Goal: Task Accomplishment & Management: Manage account settings

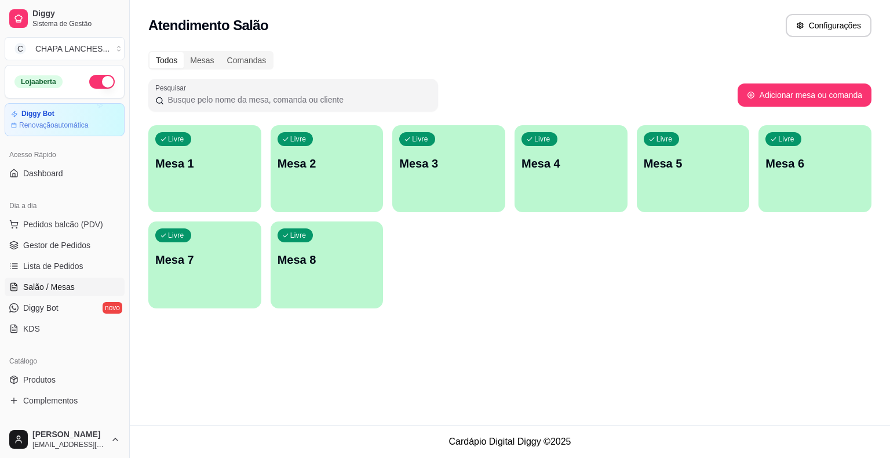
click at [219, 174] on div "Livre Mesa 1" at bounding box center [204, 161] width 113 height 73
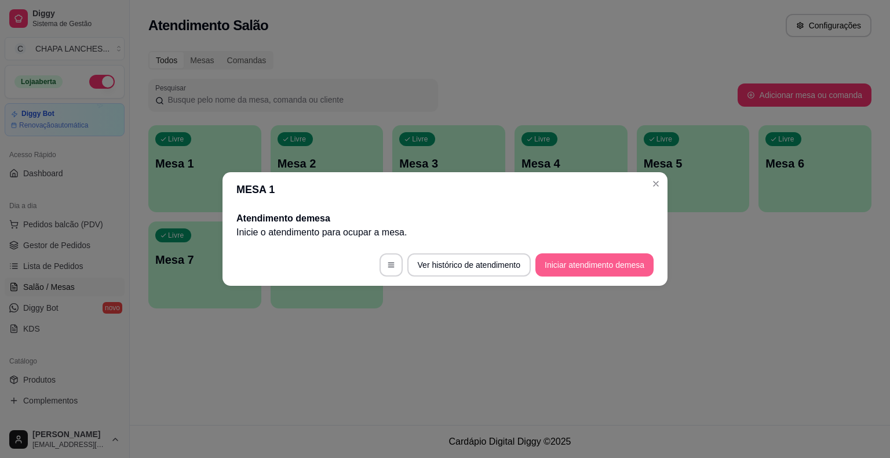
click at [634, 263] on button "Iniciar atendimento de mesa" at bounding box center [595, 264] width 118 height 23
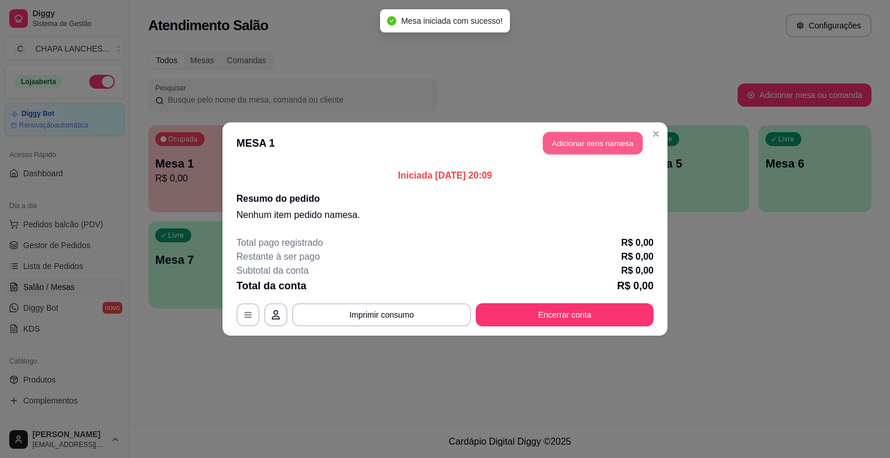
click at [598, 145] on button "Adicionar itens na mesa" at bounding box center [593, 143] width 100 height 23
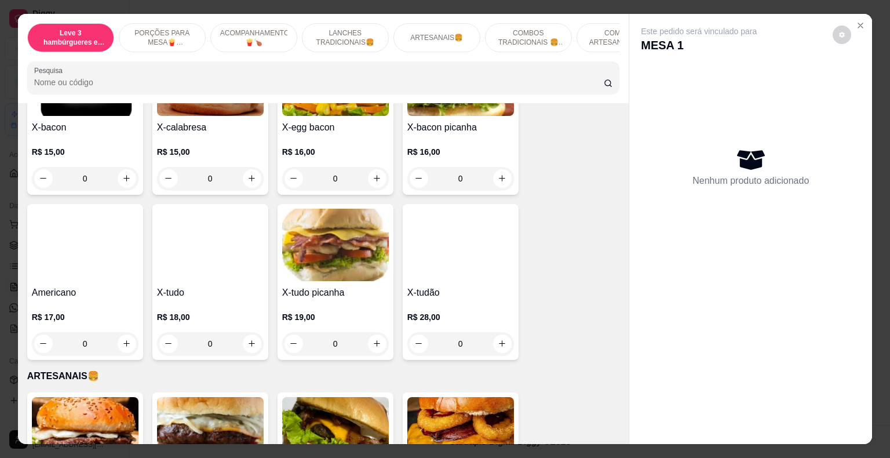
scroll to position [1101, 0]
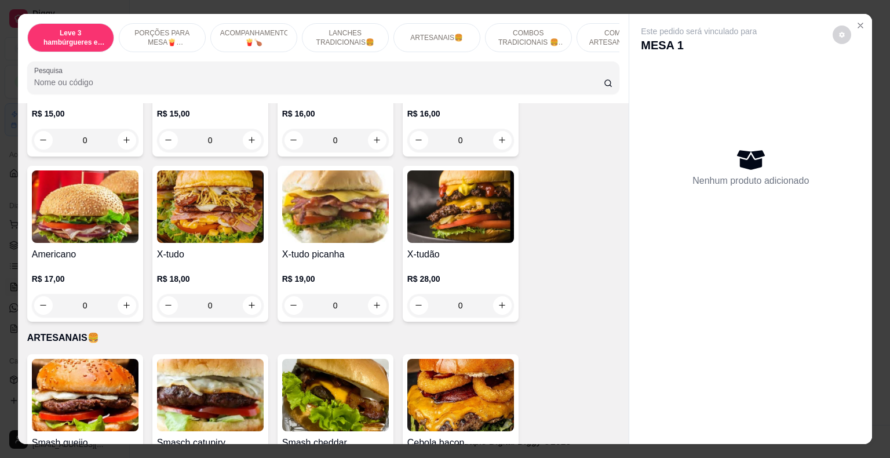
click at [374, 294] on div "0" at bounding box center [335, 305] width 107 height 23
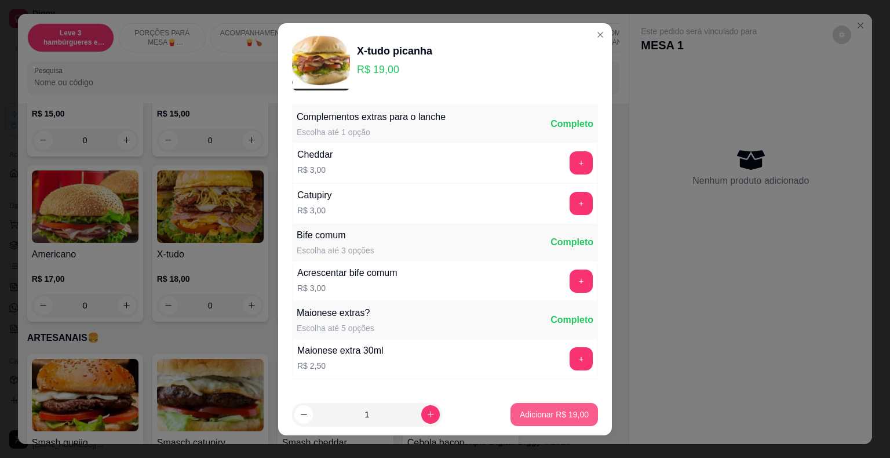
click at [536, 418] on p "Adicionar R$ 19,00" at bounding box center [554, 415] width 69 height 12
type input "1"
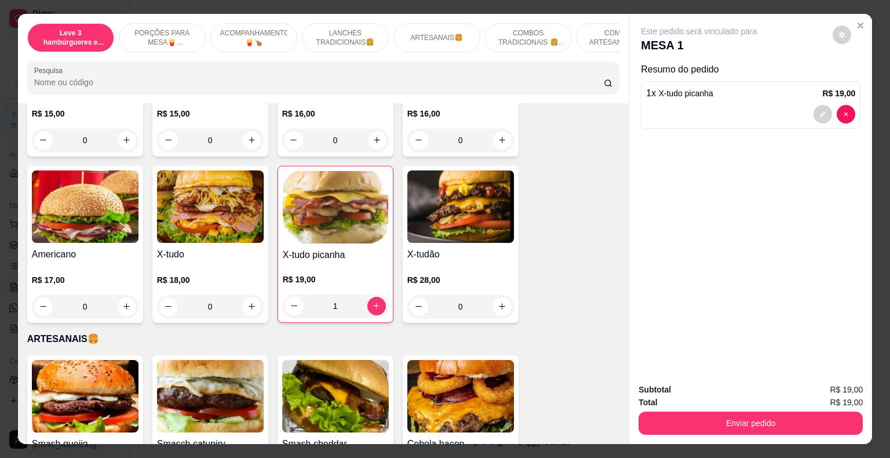
click at [496, 295] on div "0" at bounding box center [460, 306] width 107 height 23
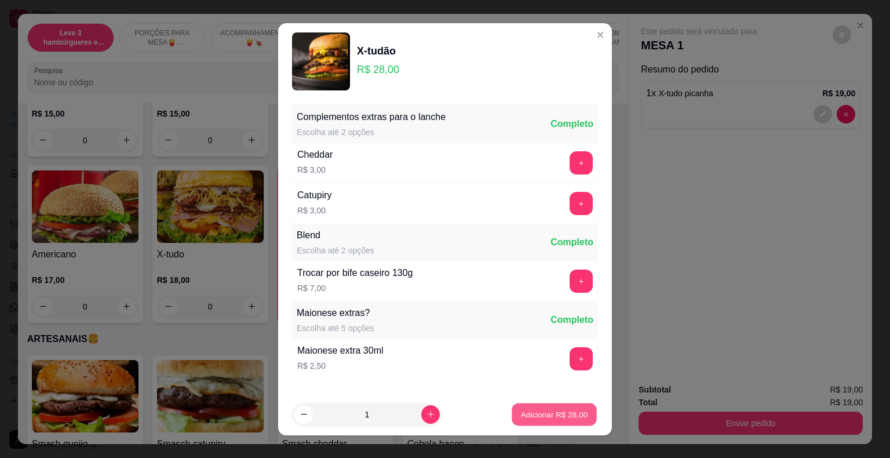
click at [536, 419] on p "Adicionar R$ 28,00" at bounding box center [554, 414] width 67 height 11
type input "1"
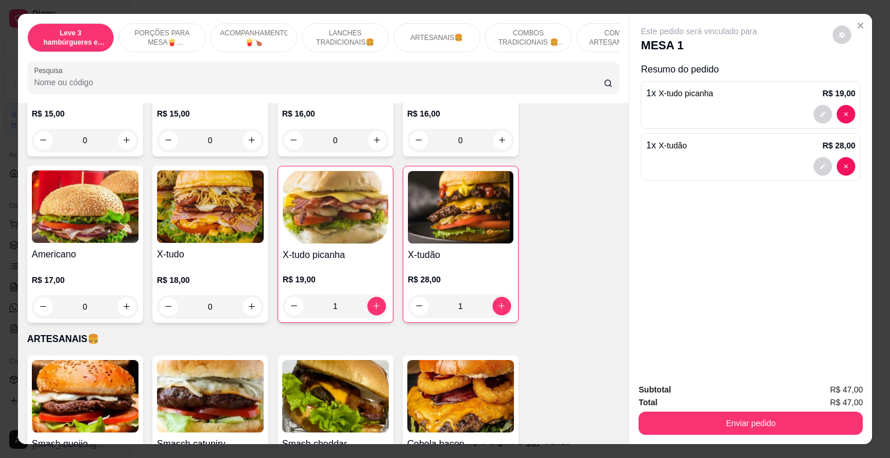
click at [369, 294] on div "1" at bounding box center [335, 305] width 105 height 23
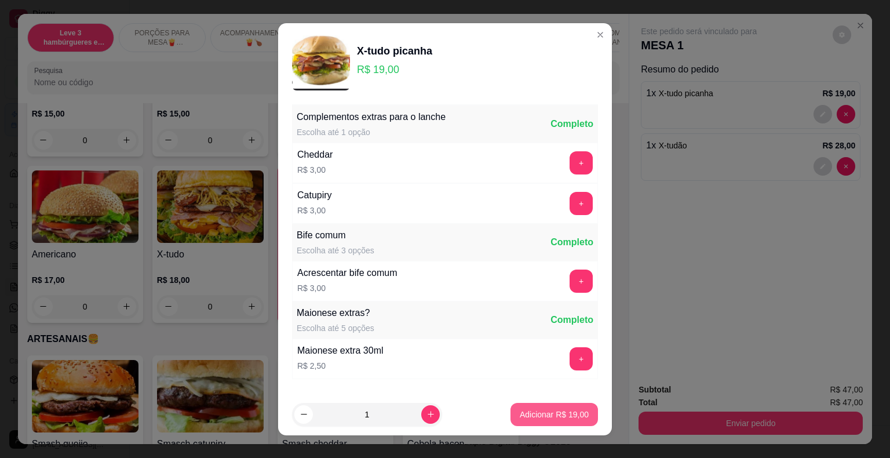
click at [532, 413] on p "Adicionar R$ 19,00" at bounding box center [554, 415] width 69 height 12
type input "2"
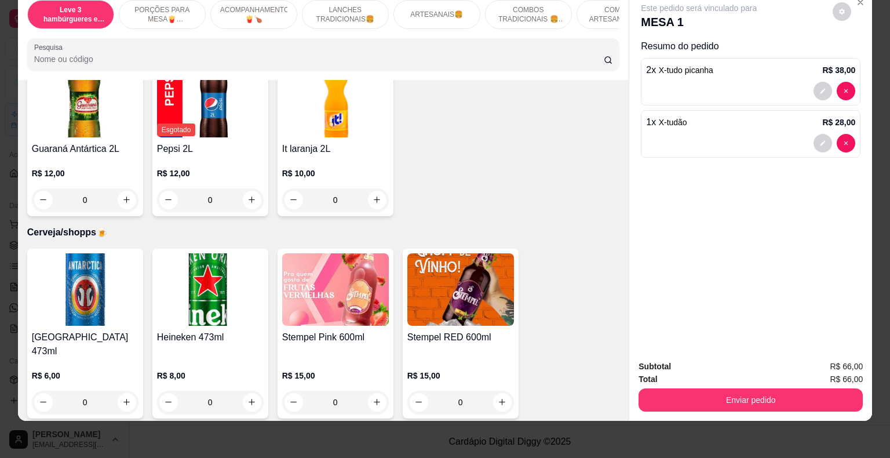
scroll to position [3130, 0]
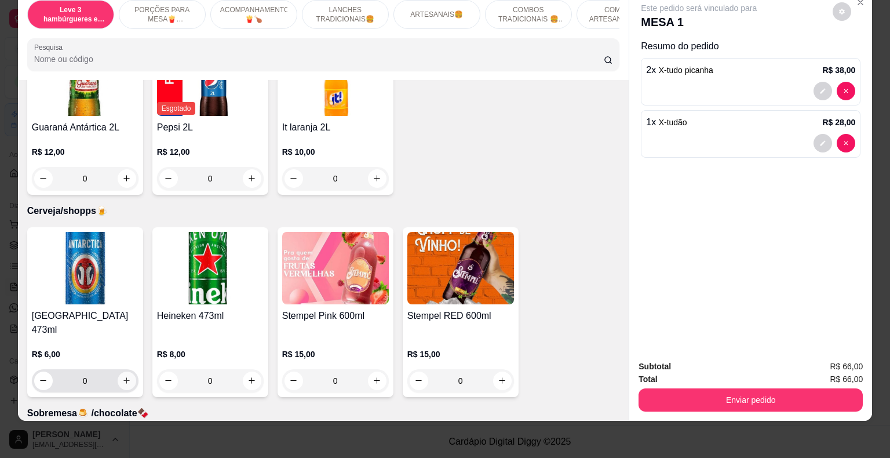
click at [123, 377] on icon "increase-product-quantity" at bounding box center [126, 380] width 6 height 6
type input "1"
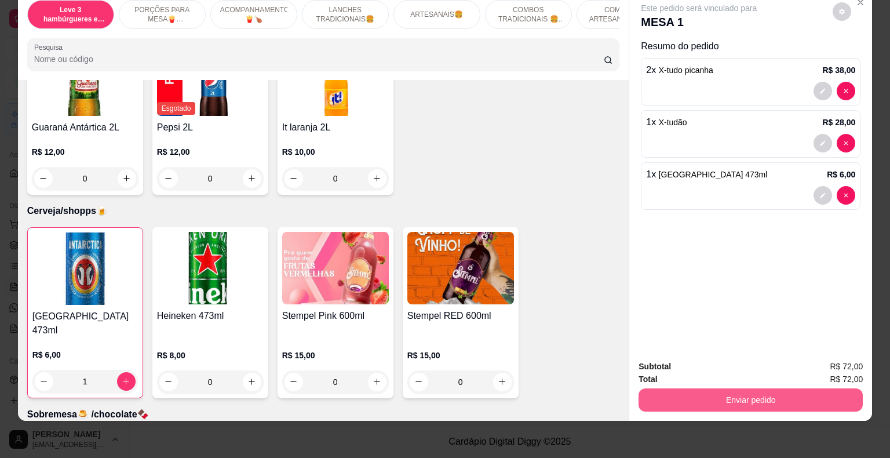
click at [731, 392] on button "Enviar pedido" at bounding box center [751, 399] width 224 height 23
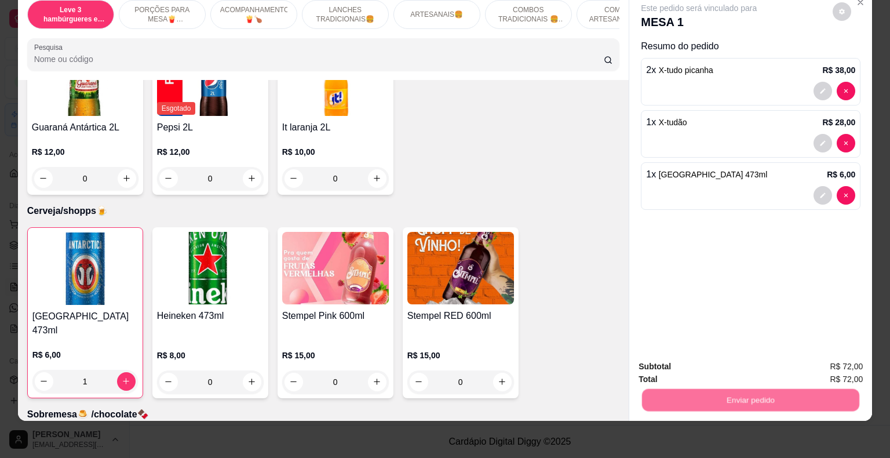
click at [717, 363] on button "Não registrar e enviar pedido" at bounding box center [712, 363] width 121 height 22
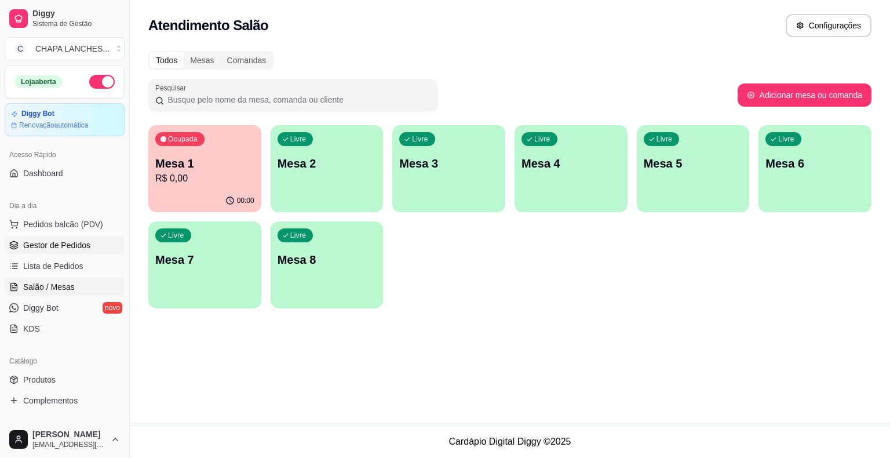
click at [60, 236] on link "Gestor de Pedidos" at bounding box center [65, 245] width 120 height 19
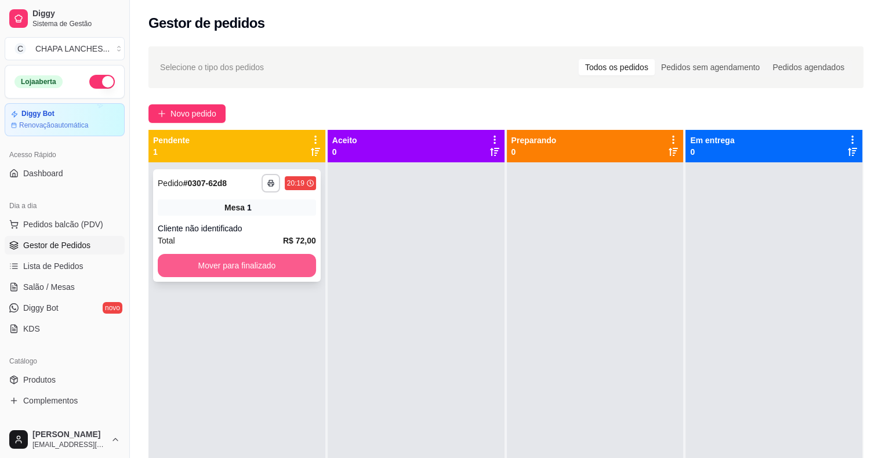
click at [191, 263] on button "Mover para finalizado" at bounding box center [237, 265] width 158 height 23
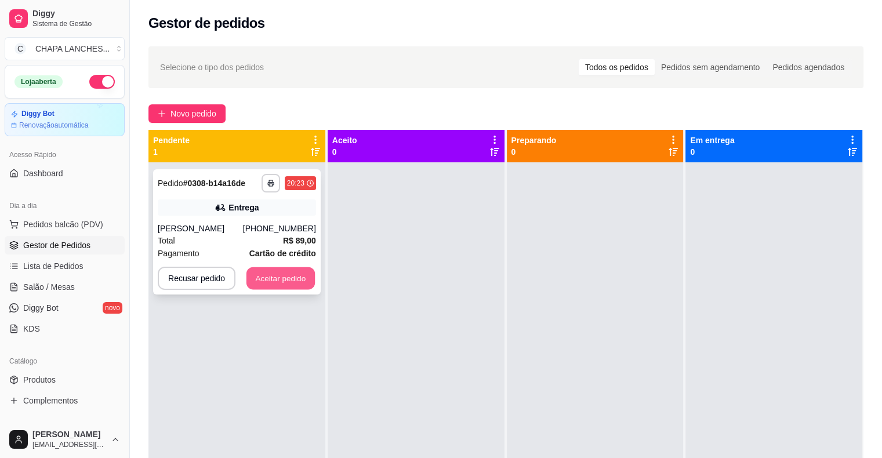
click at [299, 282] on button "Aceitar pedido" at bounding box center [280, 278] width 68 height 23
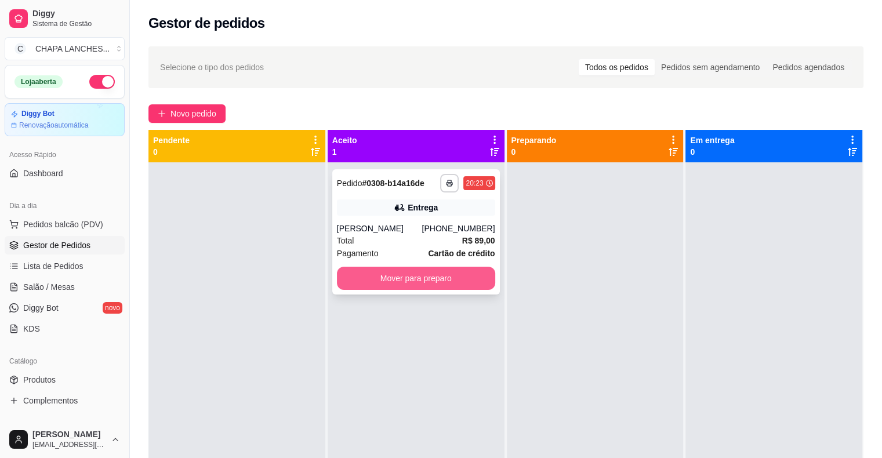
click at [393, 277] on button "Mover para preparo" at bounding box center [416, 278] width 158 height 23
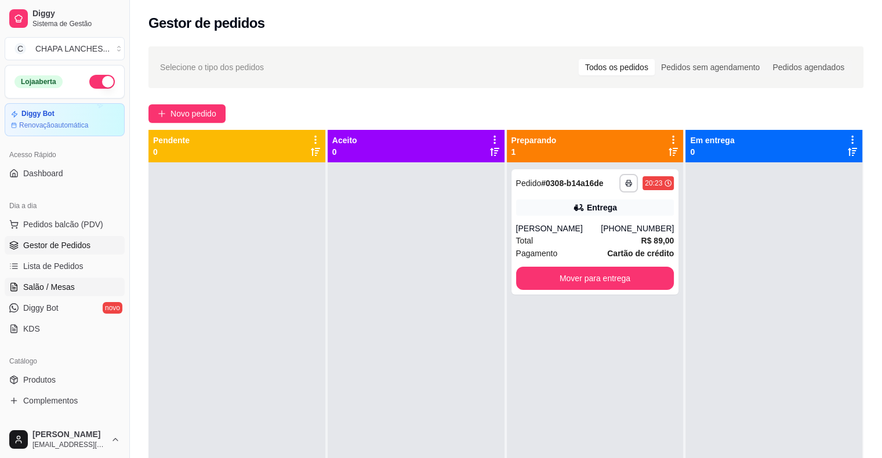
click at [67, 291] on span "Salão / Mesas" at bounding box center [49, 287] width 52 height 12
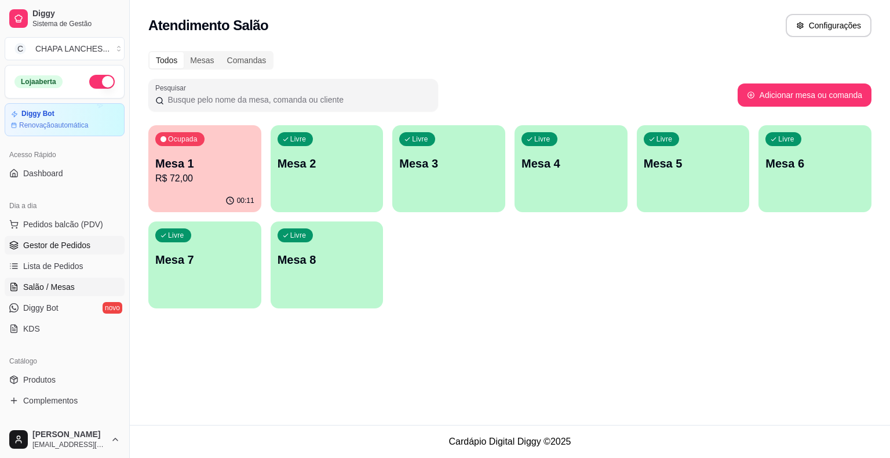
click at [57, 245] on span "Gestor de Pedidos" at bounding box center [56, 245] width 67 height 12
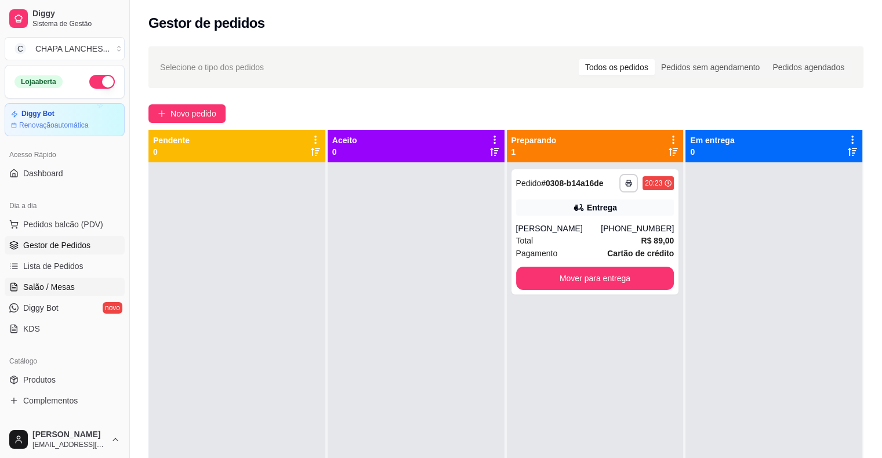
click at [63, 285] on span "Salão / Mesas" at bounding box center [49, 287] width 52 height 12
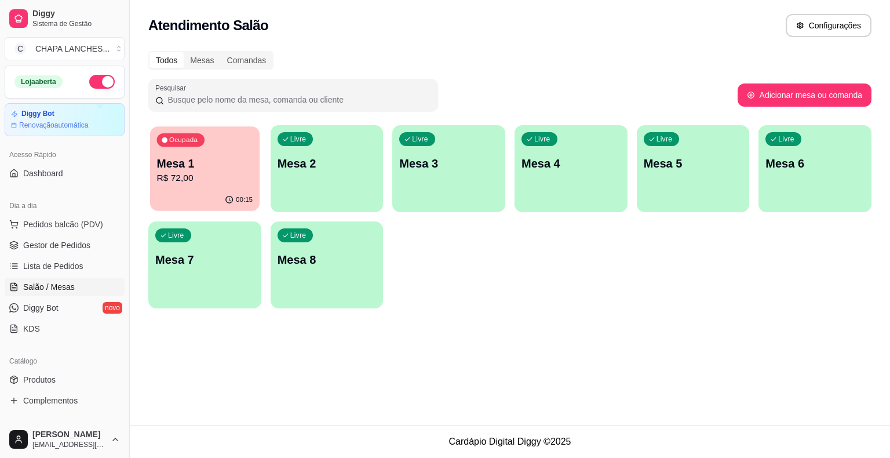
click at [224, 197] on div "00:15" at bounding box center [205, 200] width 110 height 22
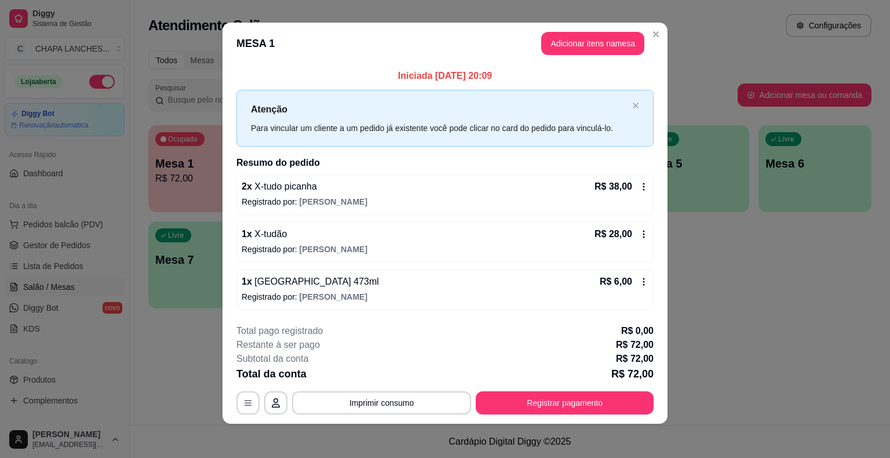
scroll to position [8, 0]
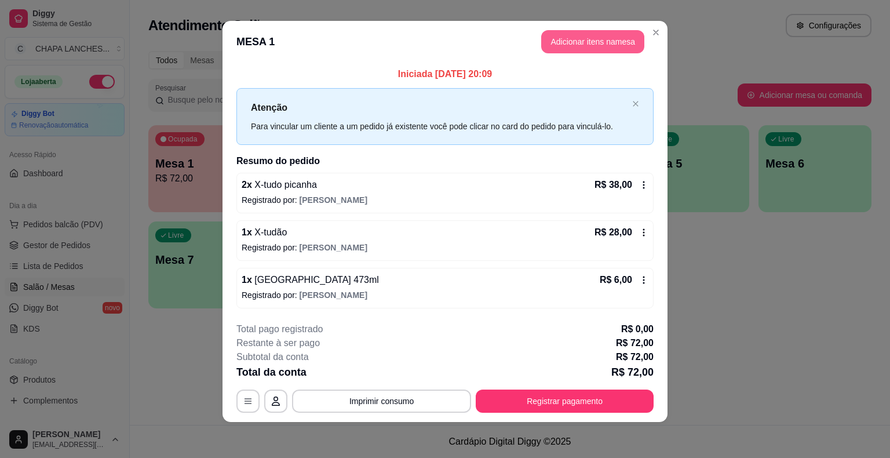
click at [591, 40] on button "Adicionar itens na mesa" at bounding box center [592, 41] width 103 height 23
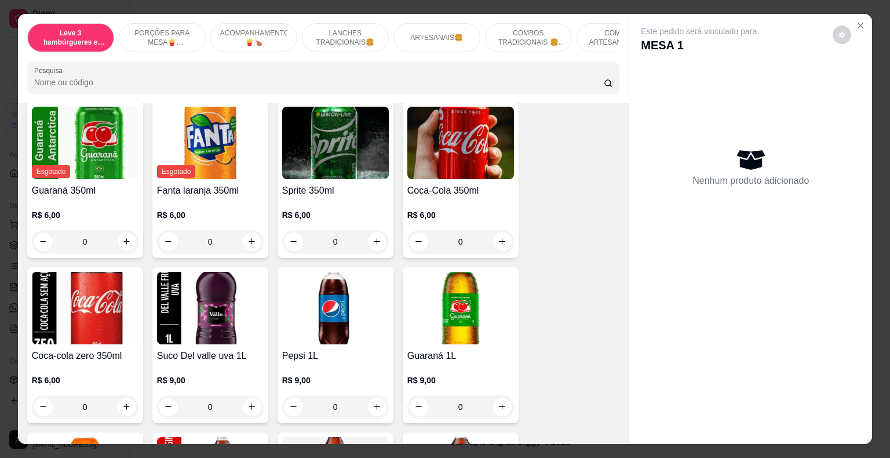
scroll to position [2782, 0]
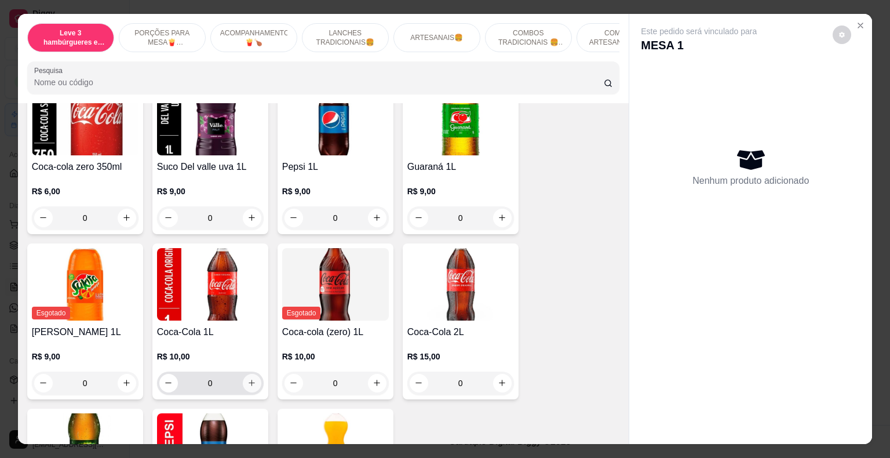
click at [248, 379] on icon "increase-product-quantity" at bounding box center [252, 383] width 9 height 9
type input "1"
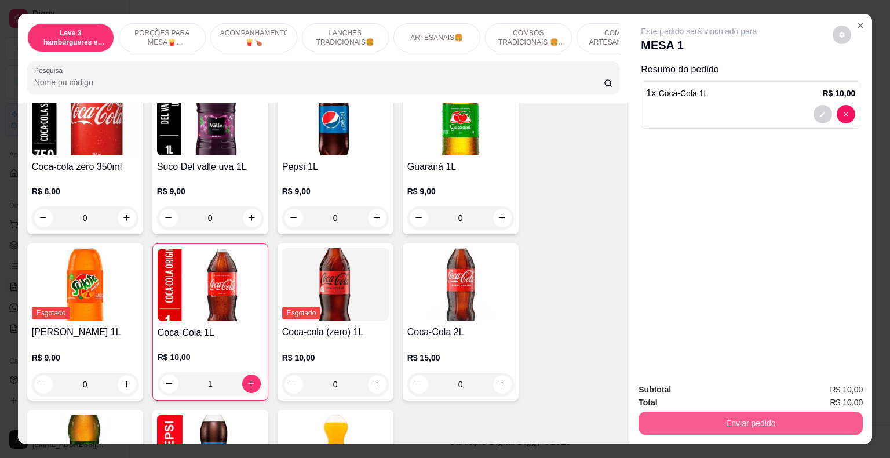
click at [673, 414] on button "Enviar pedido" at bounding box center [751, 423] width 224 height 23
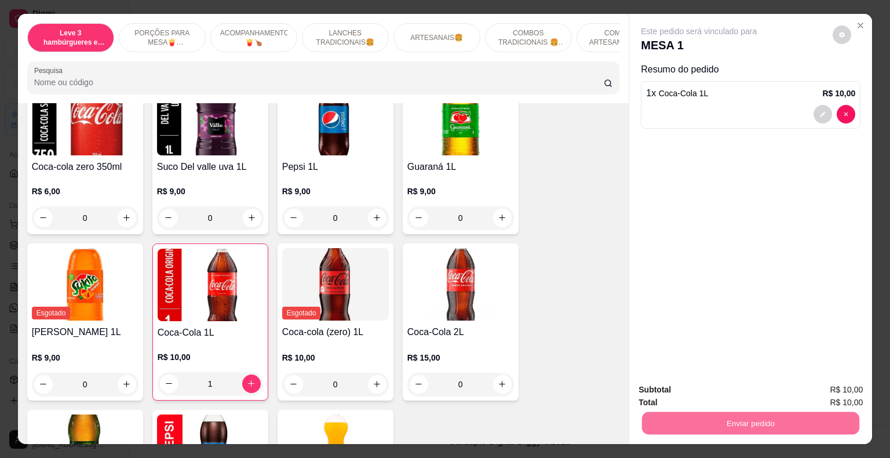
click at [678, 390] on button "Não registrar e enviar pedido" at bounding box center [712, 391] width 121 height 22
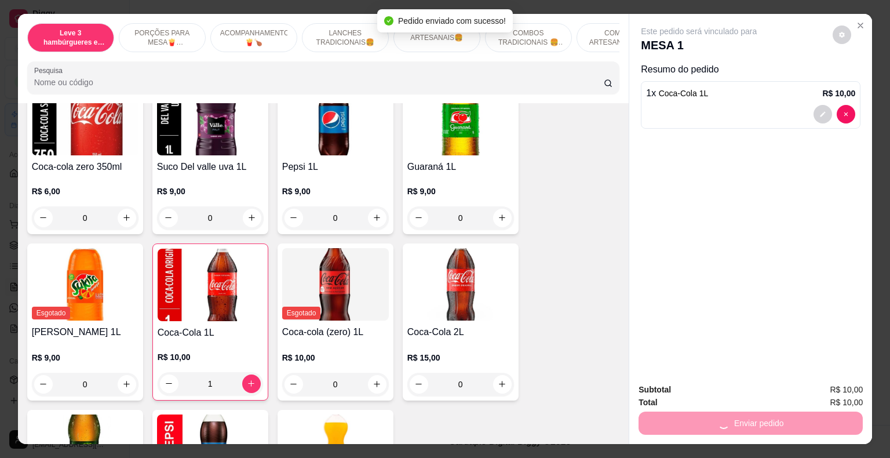
scroll to position [0, 0]
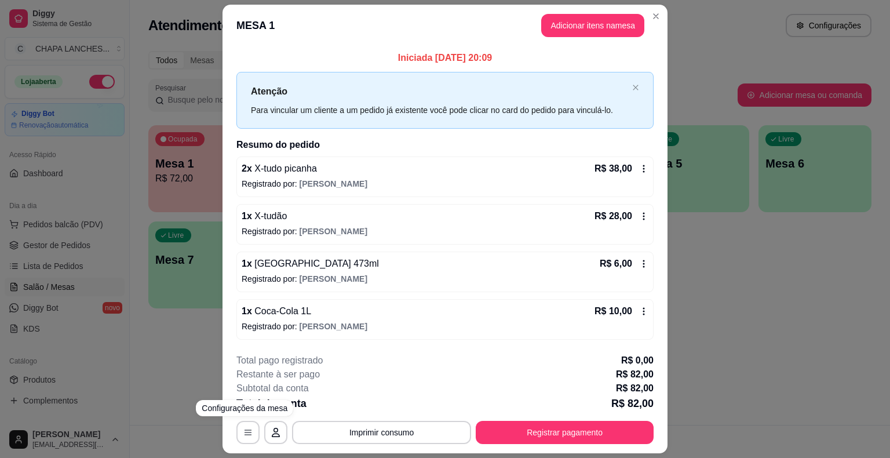
drag, startPoint x: 168, startPoint y: 379, endPoint x: 101, endPoint y: 271, distance: 126.6
click at [168, 378] on div "**********" at bounding box center [445, 229] width 890 height 458
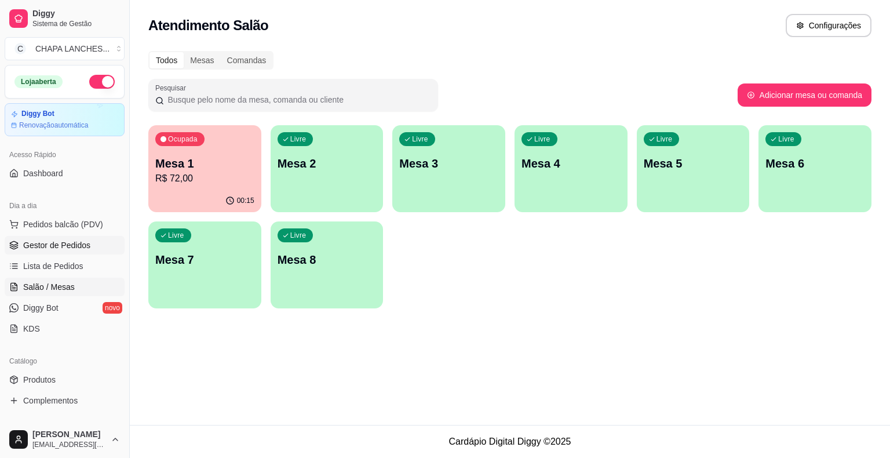
click at [65, 239] on span "Gestor de Pedidos" at bounding box center [56, 245] width 67 height 12
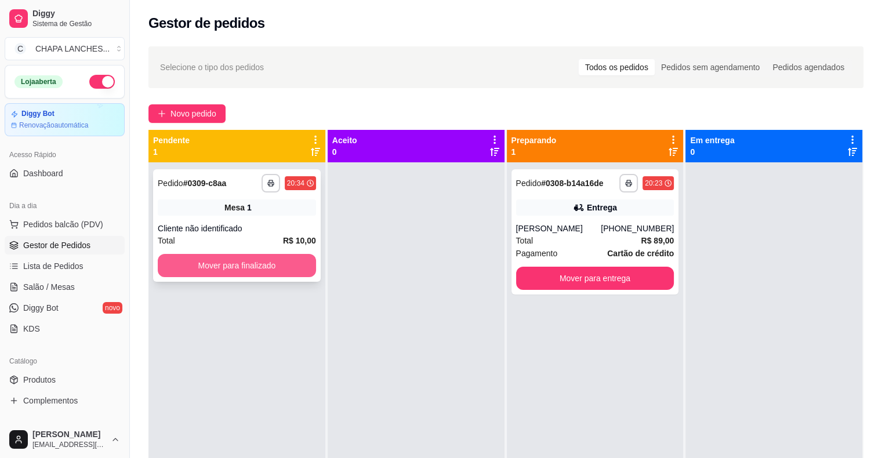
click at [261, 263] on button "Mover para finalizado" at bounding box center [237, 265] width 158 height 23
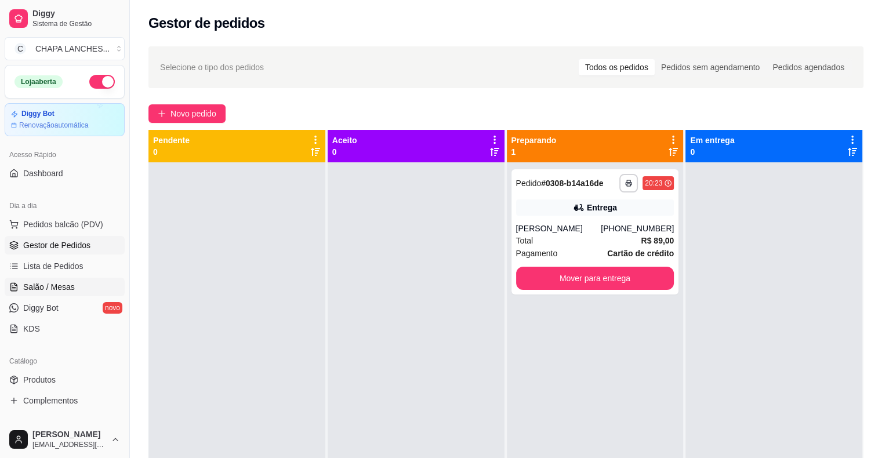
click at [56, 287] on span "Salão / Mesas" at bounding box center [49, 287] width 52 height 12
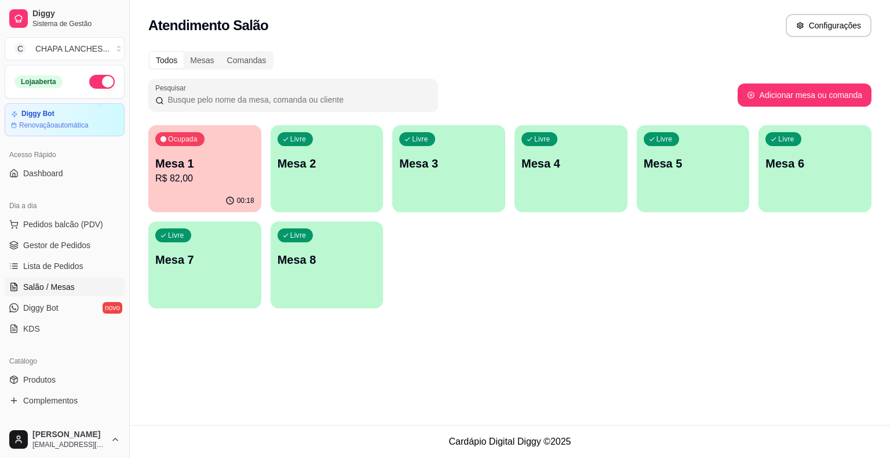
click at [343, 166] on p "Mesa 2" at bounding box center [327, 163] width 99 height 16
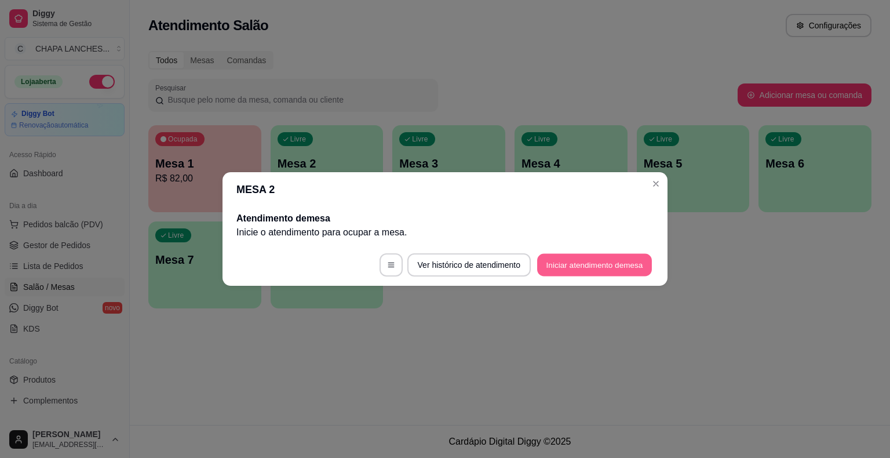
click at [604, 263] on button "Iniciar atendimento de mesa" at bounding box center [594, 265] width 115 height 23
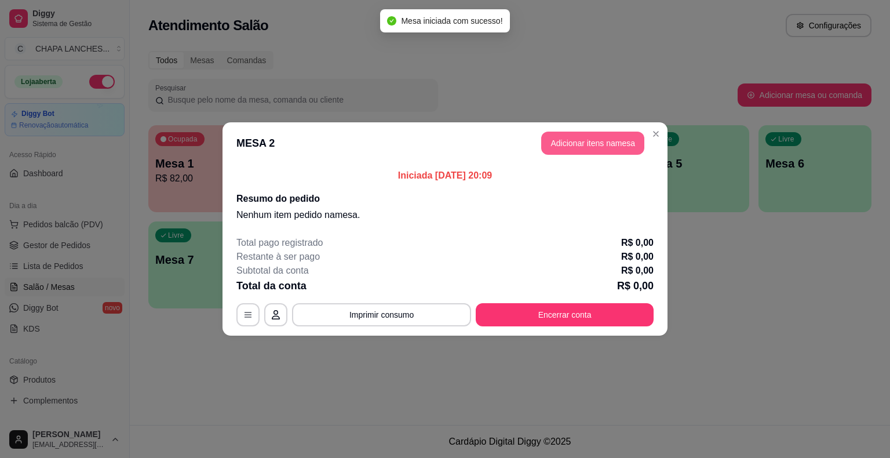
click at [588, 138] on button "Adicionar itens na mesa" at bounding box center [592, 143] width 103 height 23
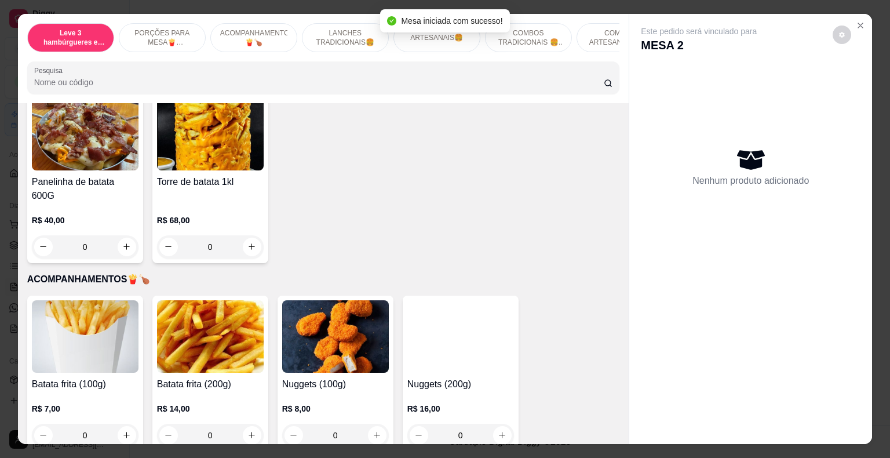
scroll to position [290, 0]
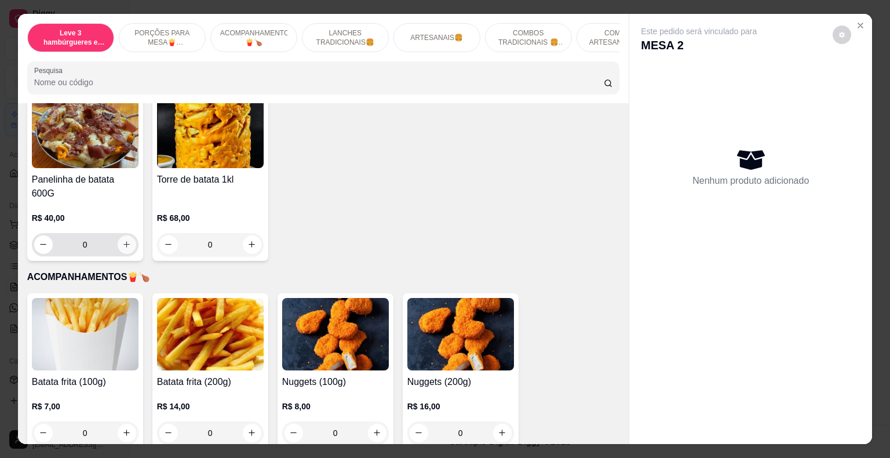
click at [127, 235] on button "increase-product-quantity" at bounding box center [127, 244] width 19 height 19
type input "1"
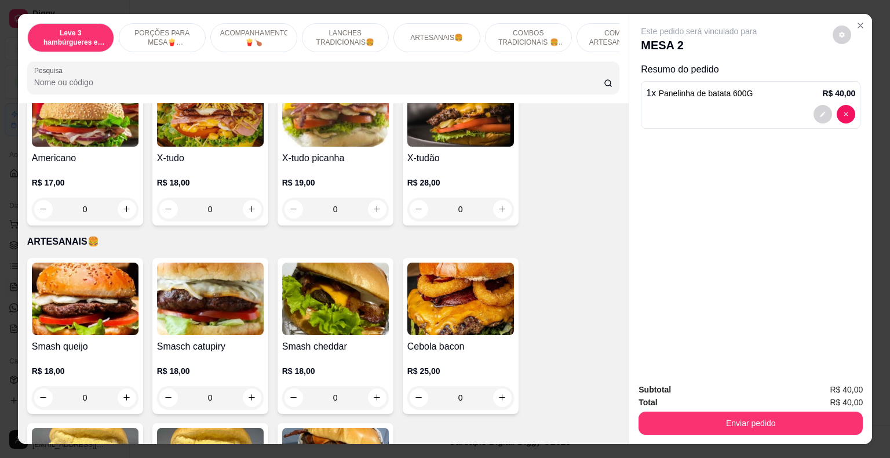
scroll to position [1217, 0]
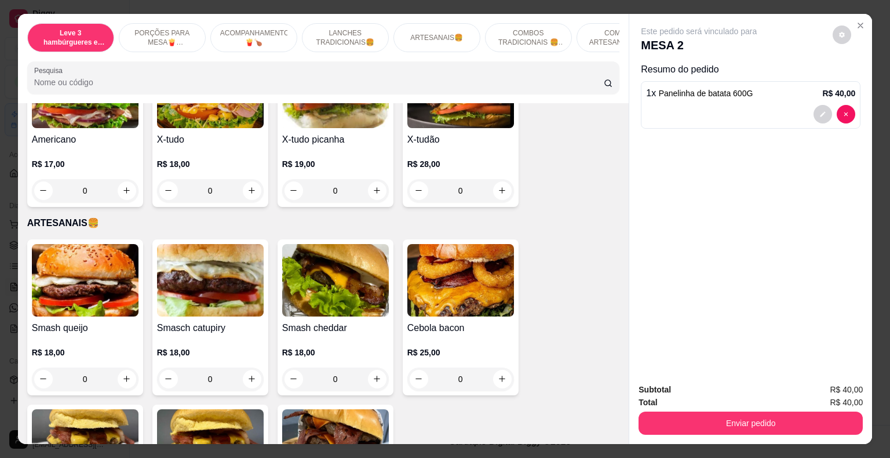
click at [120, 367] on div "0" at bounding box center [85, 378] width 107 height 23
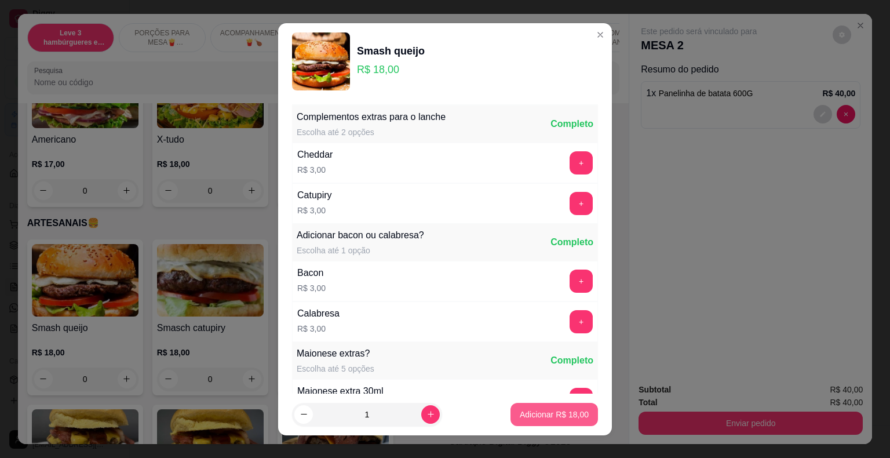
click at [550, 415] on p "Adicionar R$ 18,00" at bounding box center [554, 415] width 69 height 12
type input "1"
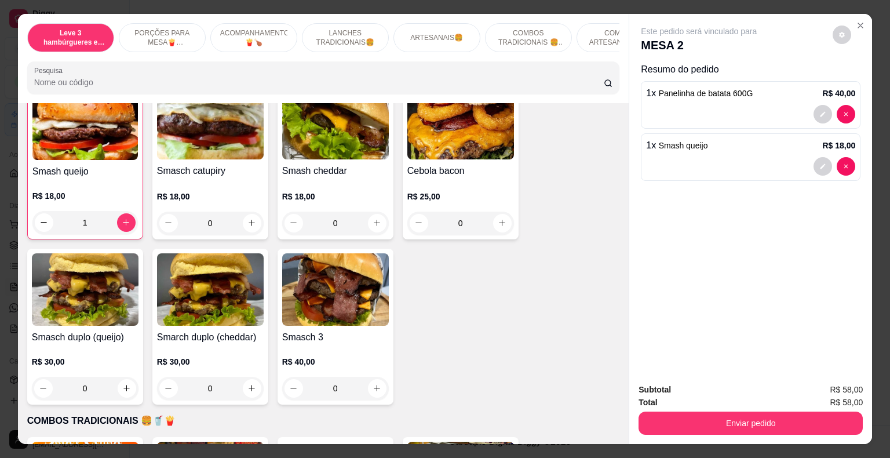
scroll to position [1391, 0]
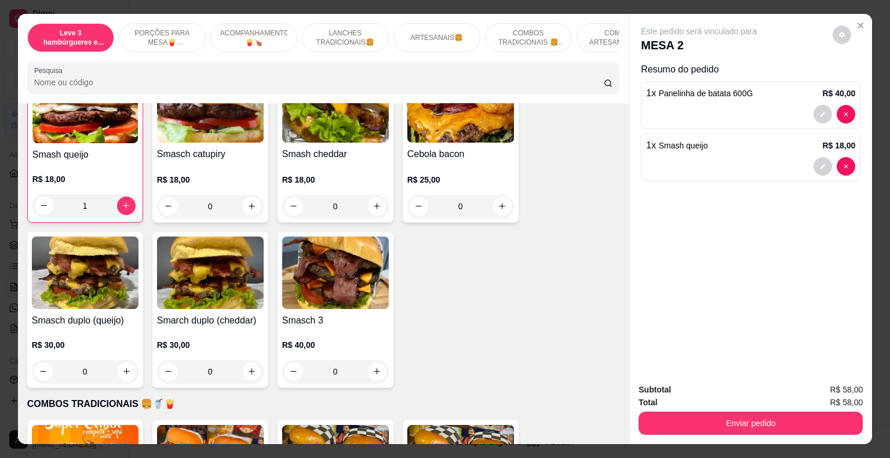
click at [249, 360] on div "0" at bounding box center [210, 371] width 107 height 23
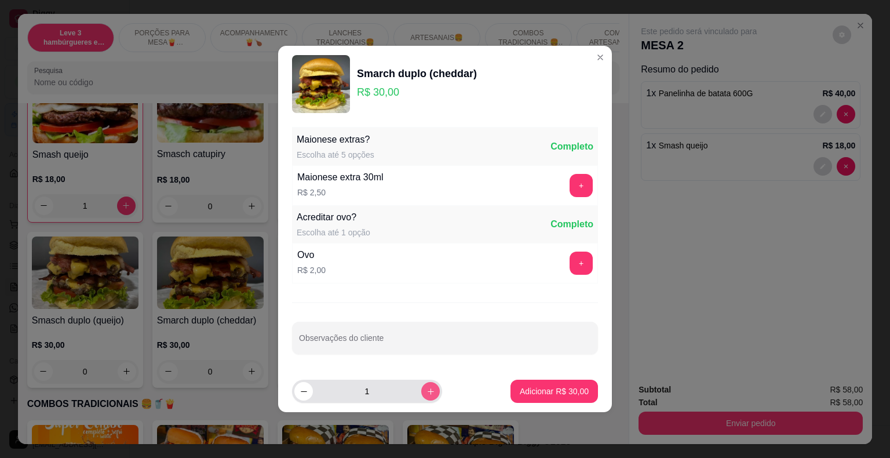
click at [428, 391] on icon "increase-product-quantity" at bounding box center [431, 391] width 6 height 6
click at [427, 390] on icon "increase-product-quantity" at bounding box center [431, 391] width 9 height 9
type input "4"
click at [538, 391] on p "Adicionar R$ 120,00" at bounding box center [551, 390] width 71 height 11
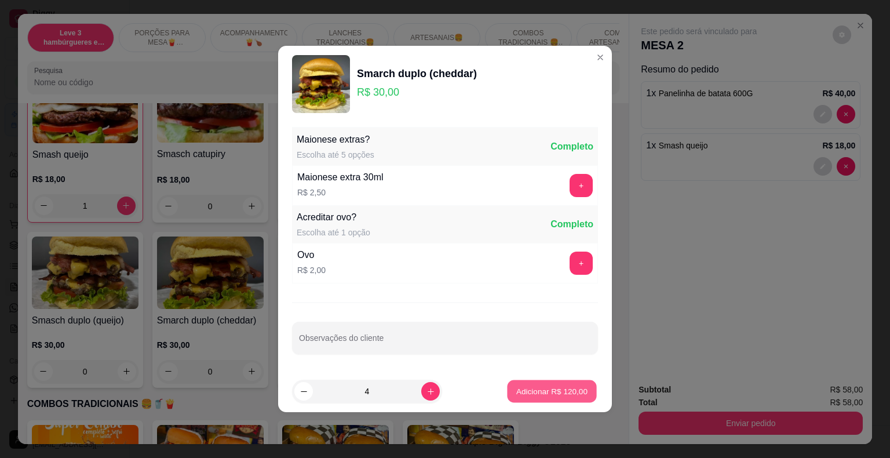
type input "4"
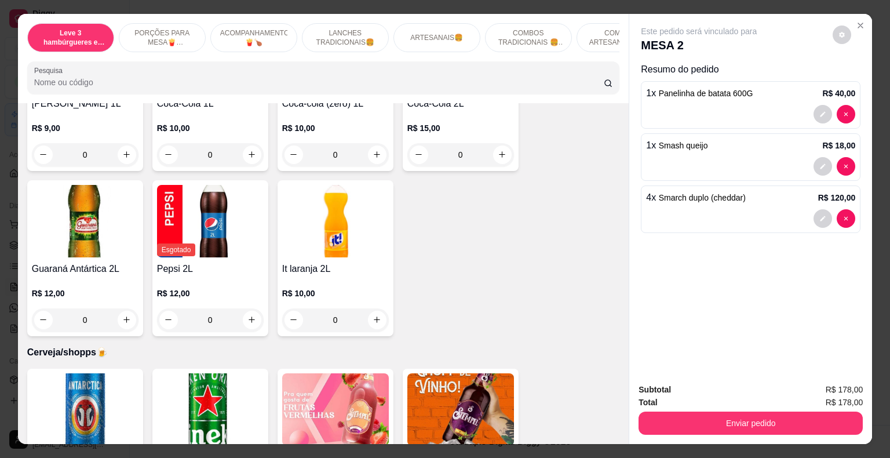
scroll to position [2840, 0]
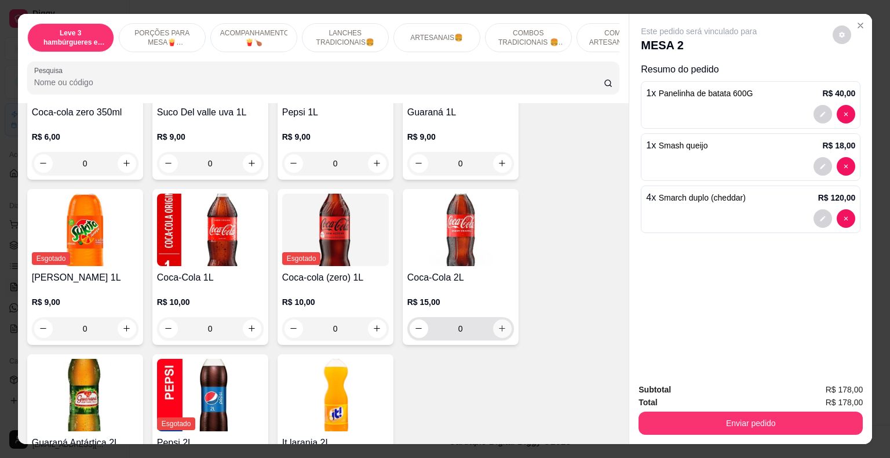
click at [498, 324] on icon "increase-product-quantity" at bounding box center [502, 328] width 9 height 9
type input "1"
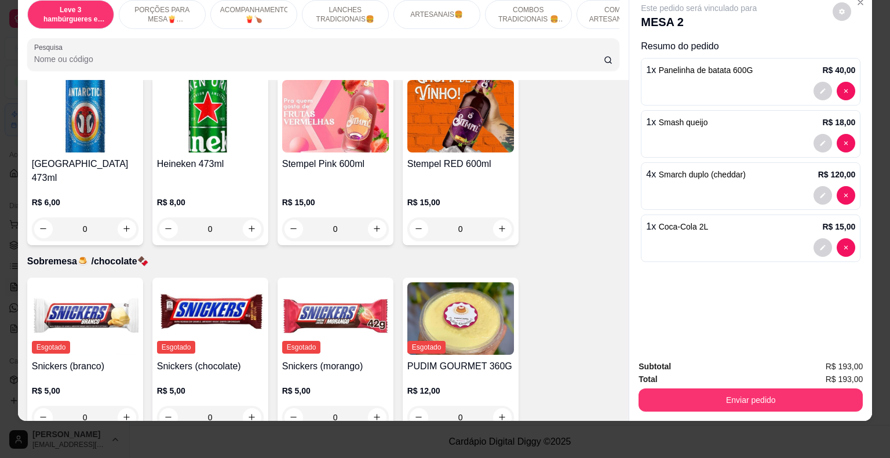
scroll to position [3286, 0]
click at [374, 225] on icon "increase-product-quantity" at bounding box center [377, 228] width 6 height 6
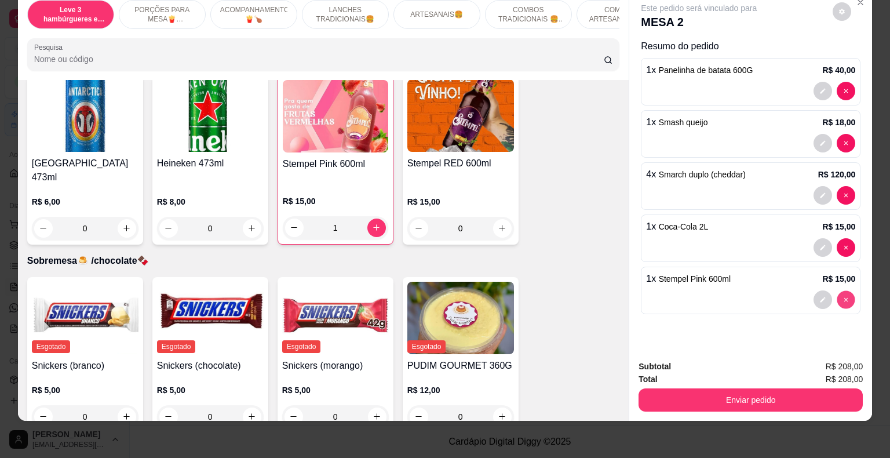
type input "0"
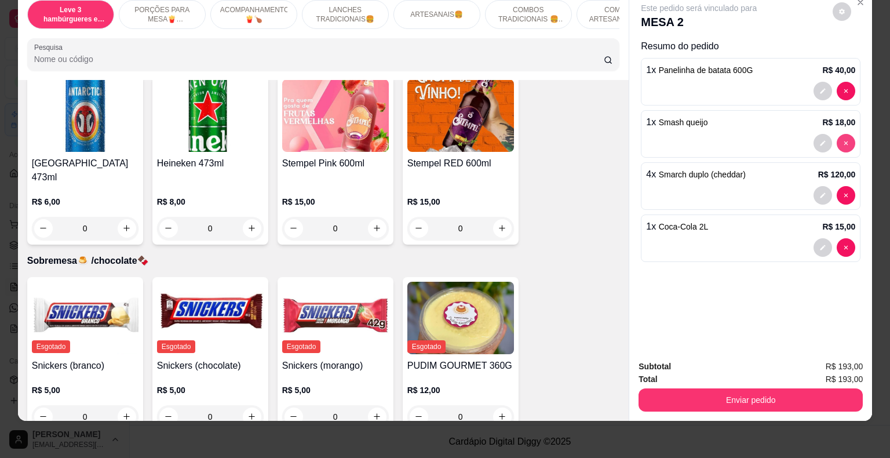
type input "0"
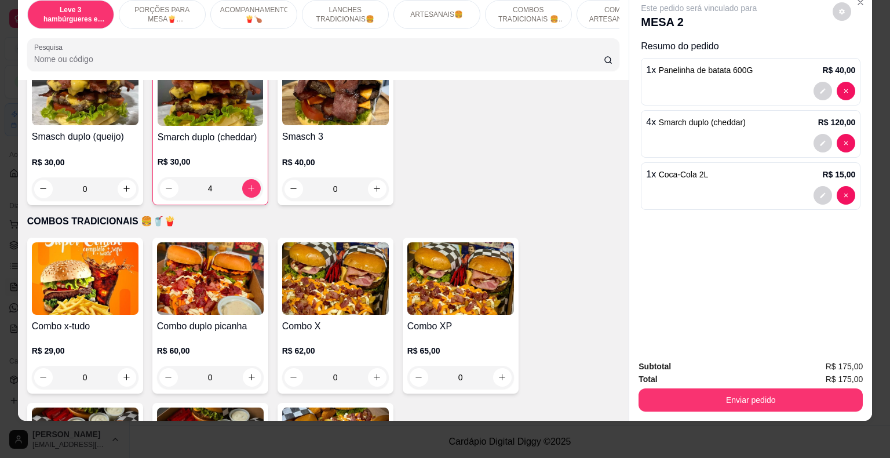
scroll to position [1489, 0]
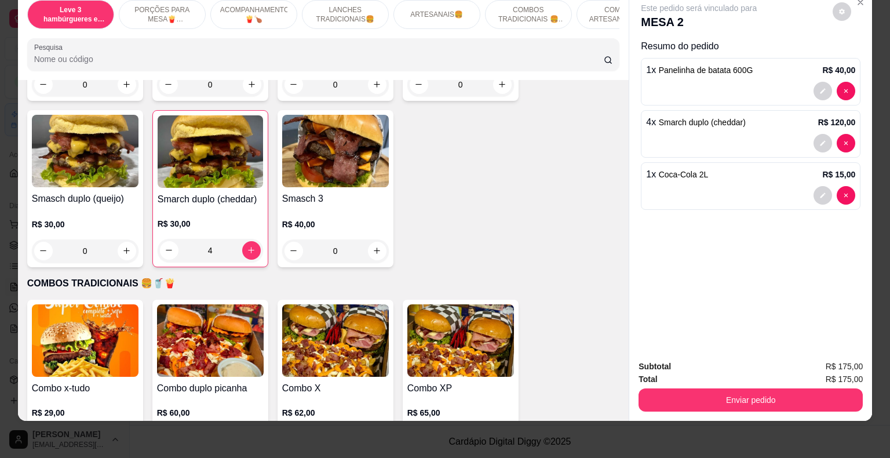
click at [123, 239] on div "0" at bounding box center [85, 250] width 107 height 23
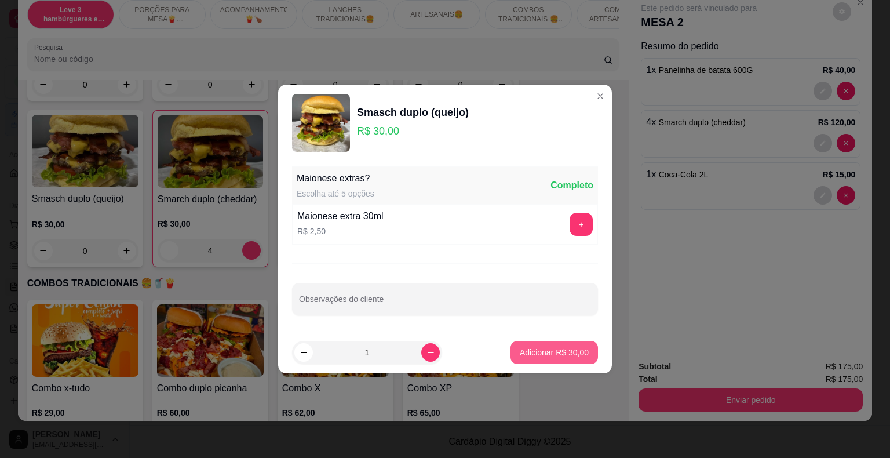
click at [568, 352] on p "Adicionar R$ 30,00" at bounding box center [554, 353] width 69 height 12
type input "1"
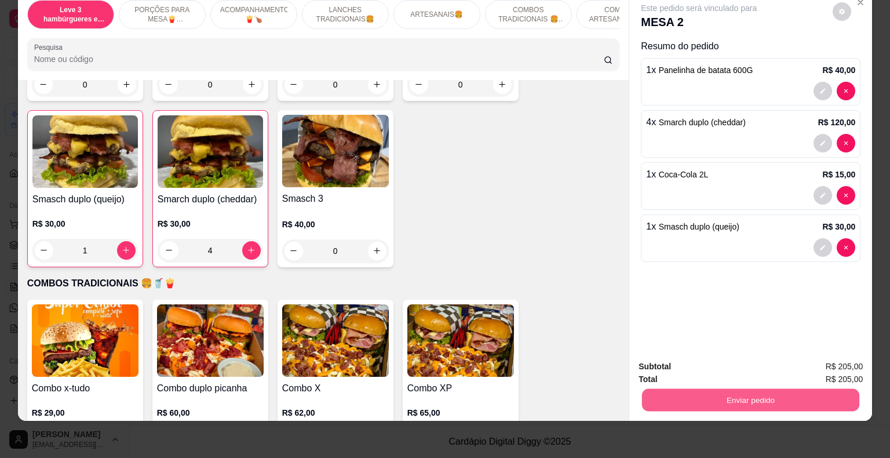
click at [744, 391] on button "Enviar pedido" at bounding box center [750, 400] width 217 height 23
click at [712, 363] on button "Não registrar e enviar pedido" at bounding box center [712, 362] width 117 height 21
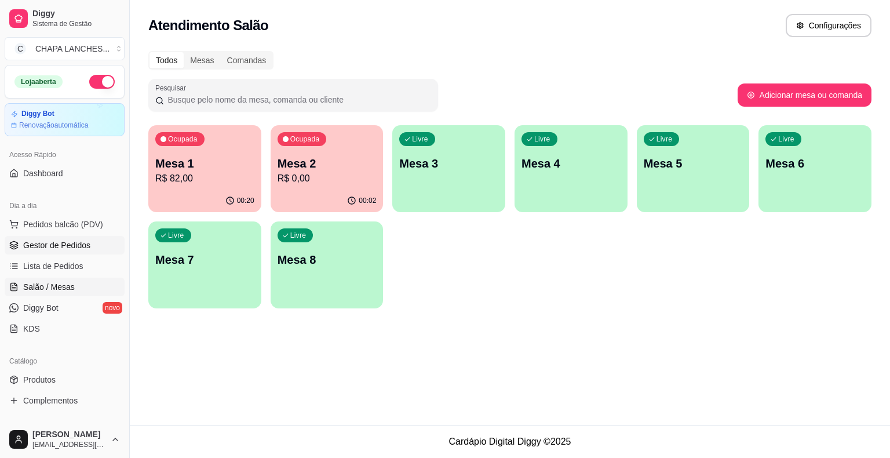
click at [85, 246] on span "Gestor de Pedidos" at bounding box center [56, 245] width 67 height 12
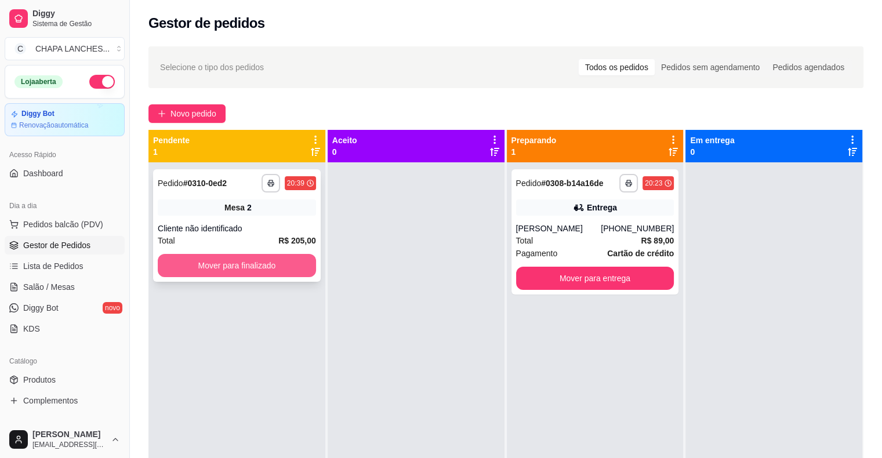
click at [181, 272] on button "Mover para finalizado" at bounding box center [237, 265] width 158 height 23
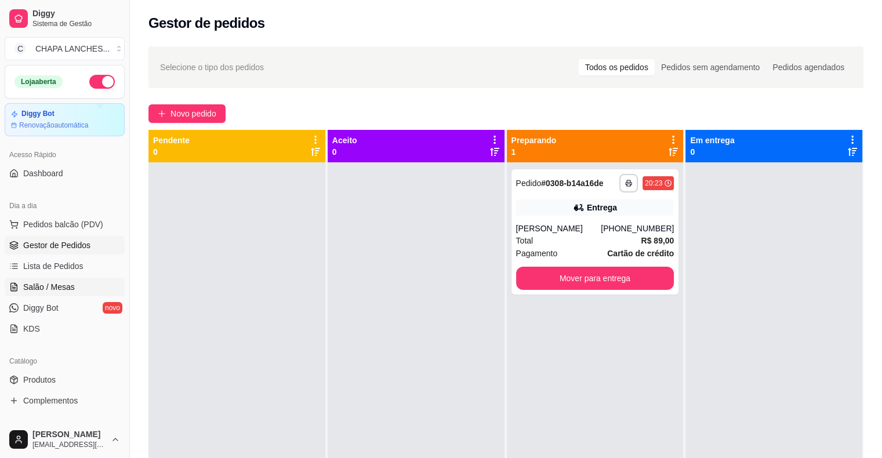
click at [74, 283] on link "Salão / Mesas" at bounding box center [65, 287] width 120 height 19
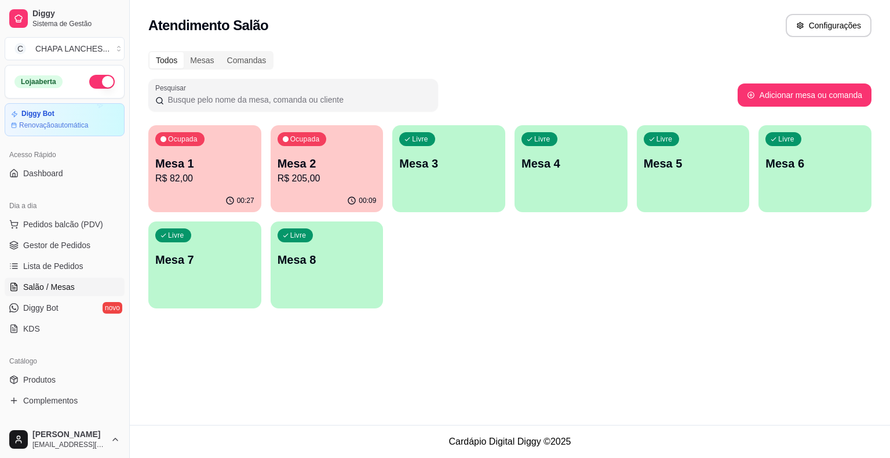
click at [322, 174] on p "R$ 205,00" at bounding box center [327, 179] width 99 height 14
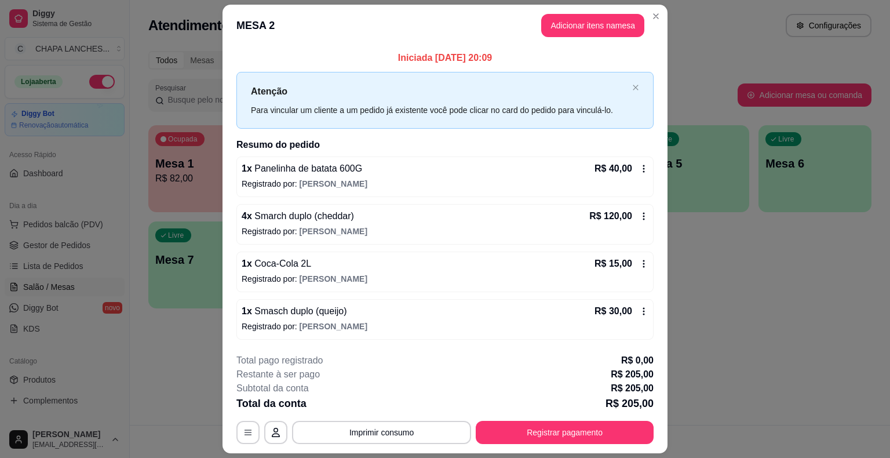
scroll to position [31, 0]
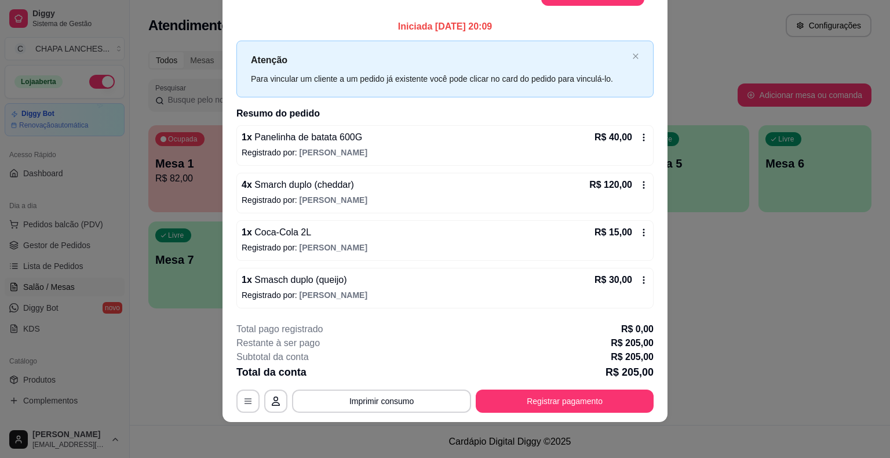
click at [640, 228] on icon at bounding box center [643, 232] width 9 height 9
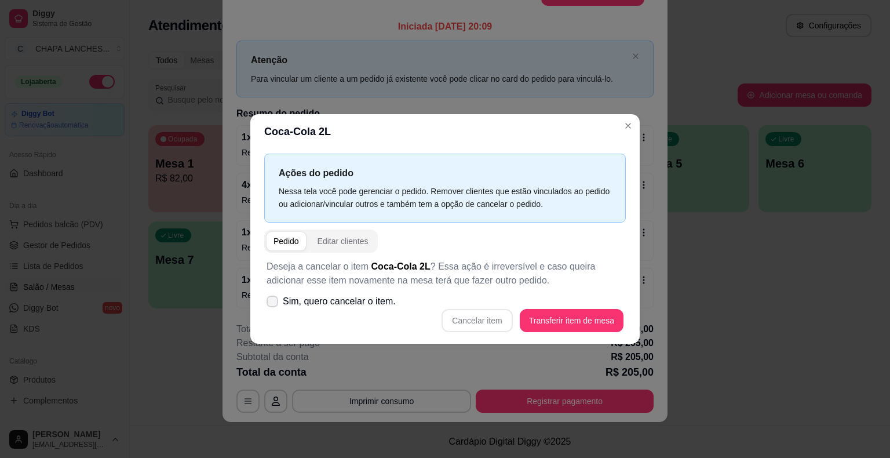
click at [273, 300] on icon at bounding box center [272, 301] width 9 height 7
click at [273, 304] on input "Sim, quero cancelar o item." at bounding box center [270, 308] width 8 height 8
checkbox input "true"
click at [487, 319] on button "Cancelar item" at bounding box center [477, 320] width 71 height 23
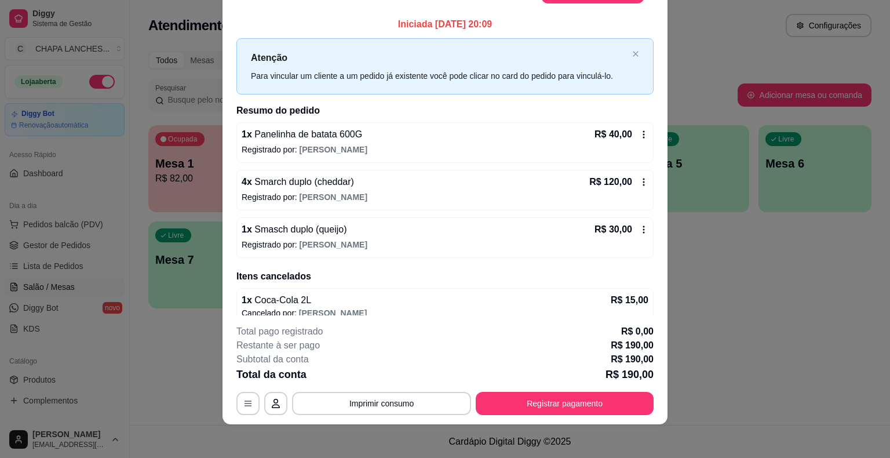
scroll to position [0, 0]
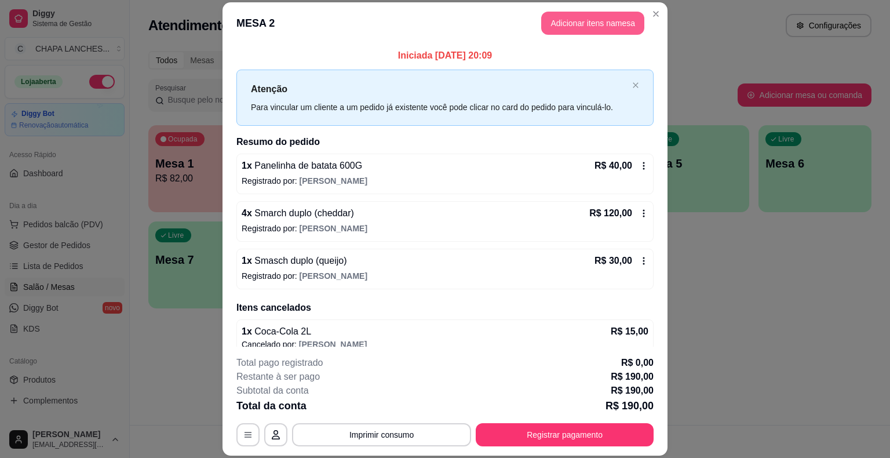
click at [556, 27] on button "Adicionar itens na mesa" at bounding box center [592, 23] width 103 height 23
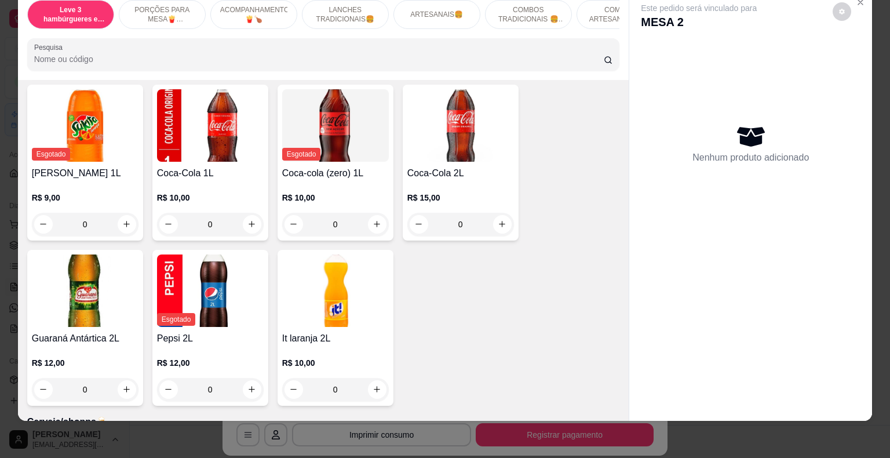
scroll to position [2935, 0]
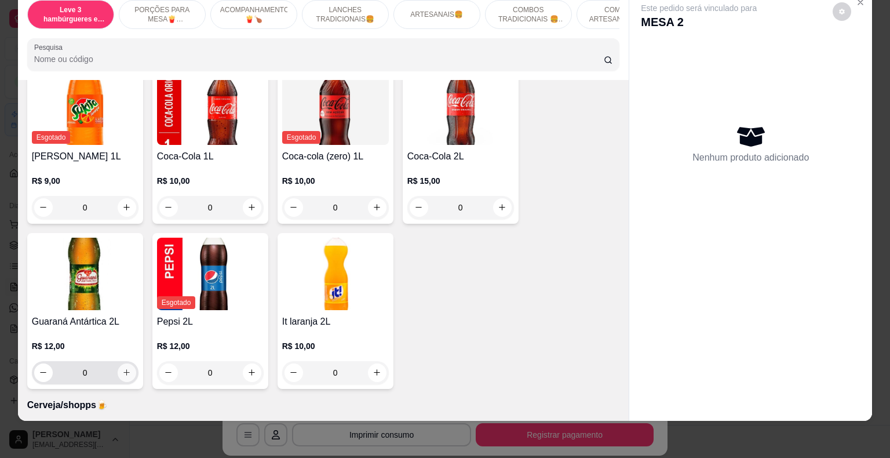
click at [126, 368] on icon "increase-product-quantity" at bounding box center [126, 372] width 9 height 9
type input "1"
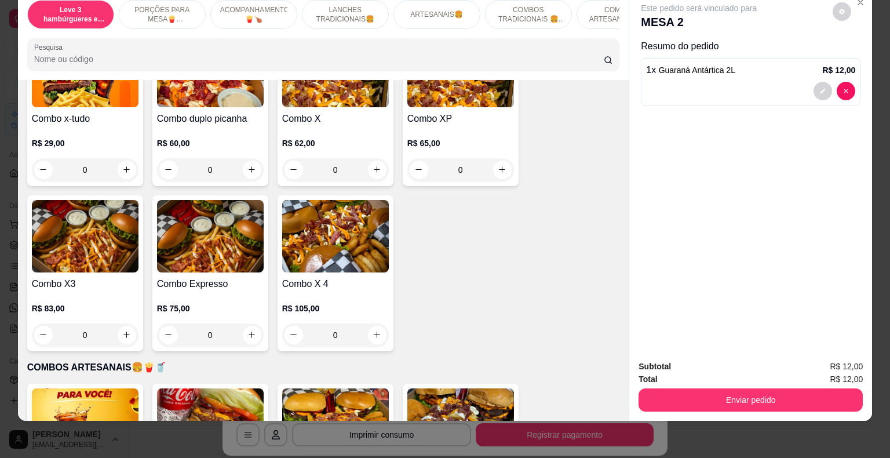
scroll to position [1775, 0]
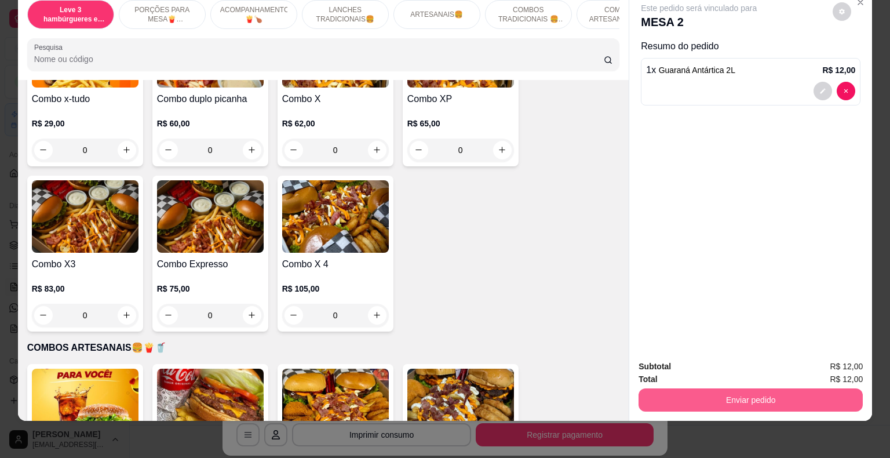
click at [689, 391] on button "Enviar pedido" at bounding box center [751, 399] width 224 height 23
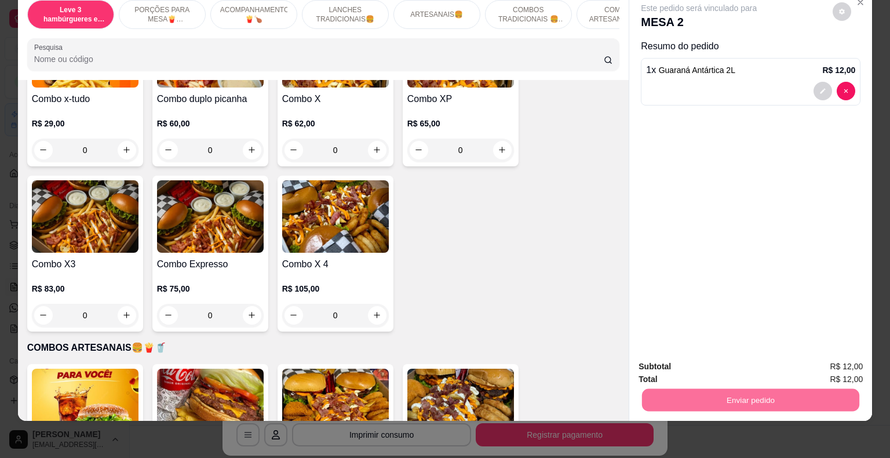
click at [690, 360] on button "Não registrar e enviar pedido" at bounding box center [712, 363] width 121 height 22
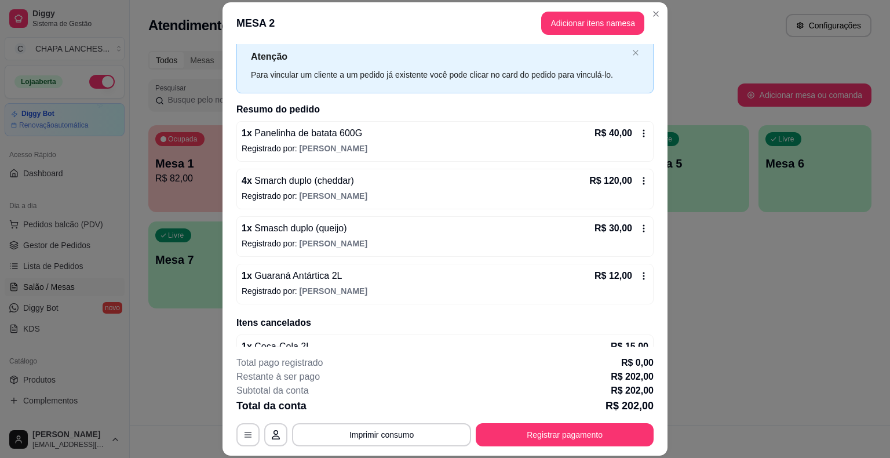
scroll to position [59, 0]
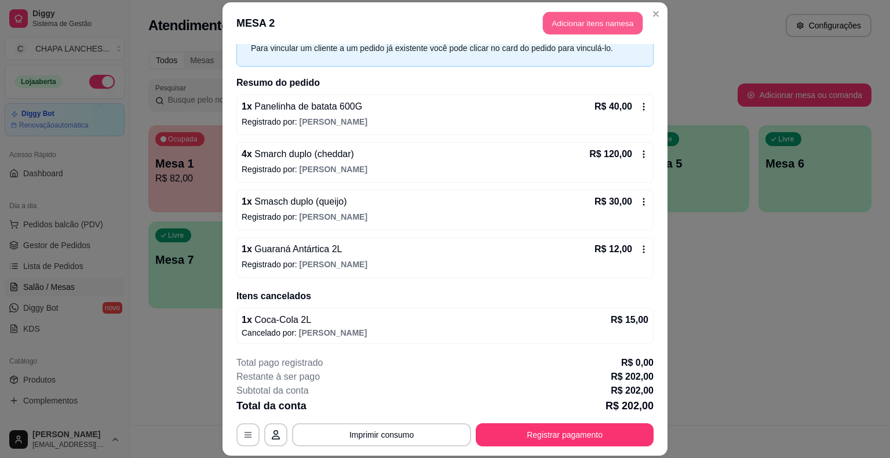
click at [597, 22] on button "Adicionar itens na mesa" at bounding box center [593, 23] width 100 height 23
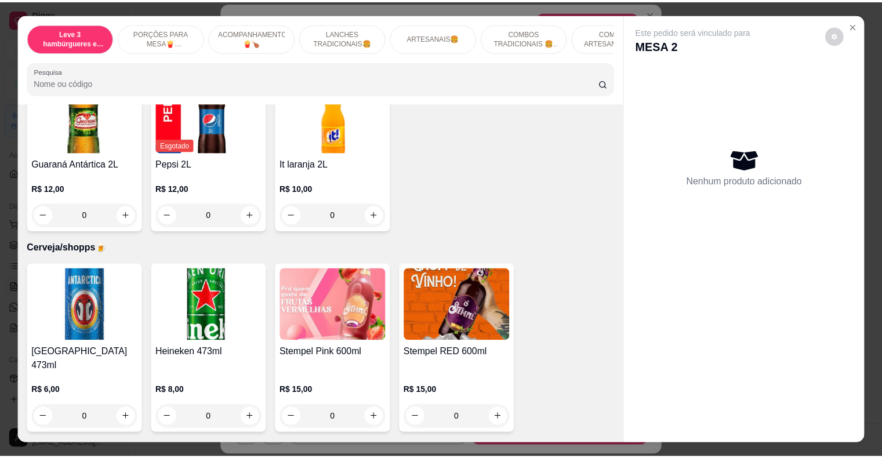
scroll to position [3246, 0]
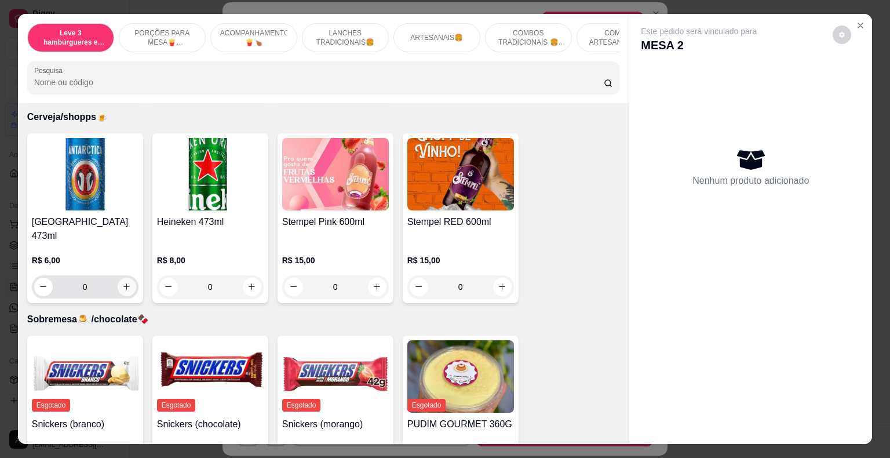
click at [123, 282] on icon "increase-product-quantity" at bounding box center [126, 286] width 9 height 9
type input "1"
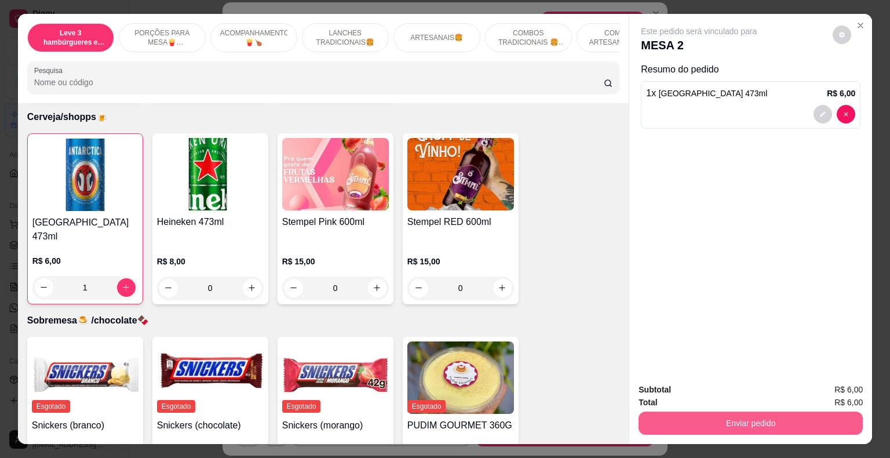
click at [668, 414] on button "Enviar pedido" at bounding box center [751, 423] width 224 height 23
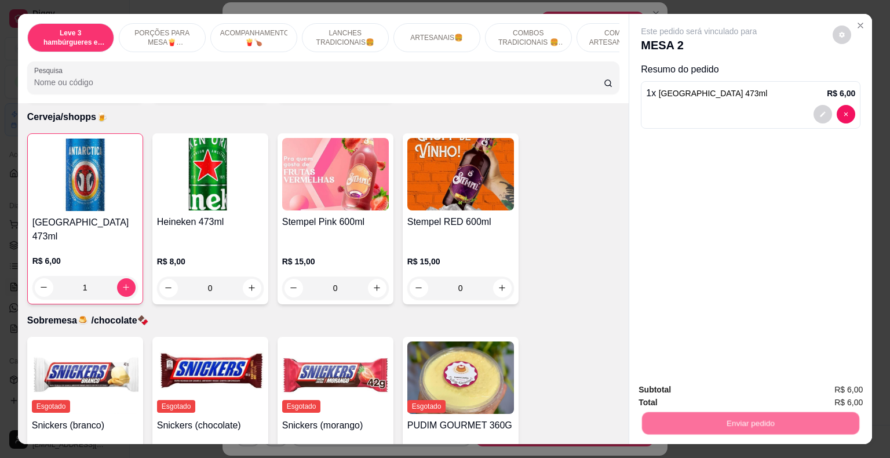
click at [678, 391] on button "Não registrar e enviar pedido" at bounding box center [712, 391] width 121 height 22
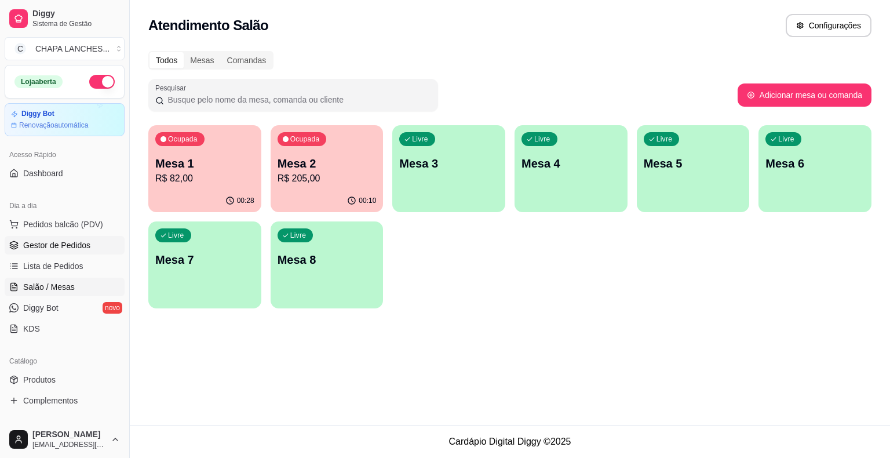
click at [74, 236] on link "Gestor de Pedidos" at bounding box center [65, 245] width 120 height 19
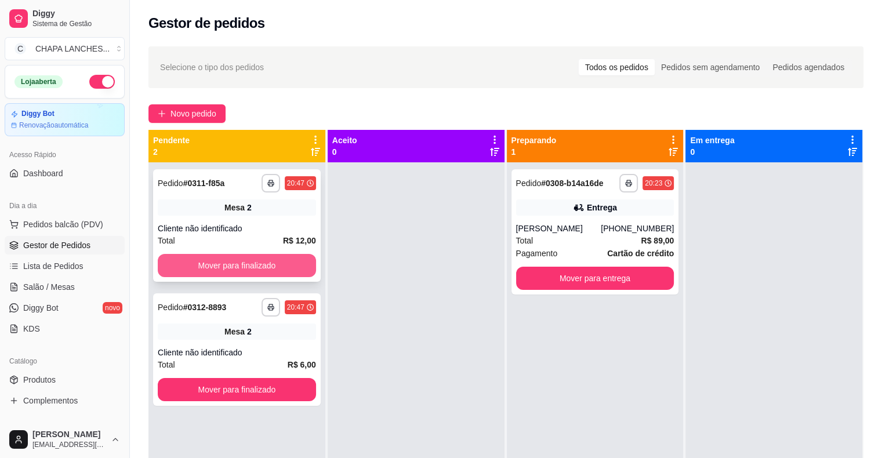
click at [235, 261] on button "Mover para finalizado" at bounding box center [237, 265] width 158 height 23
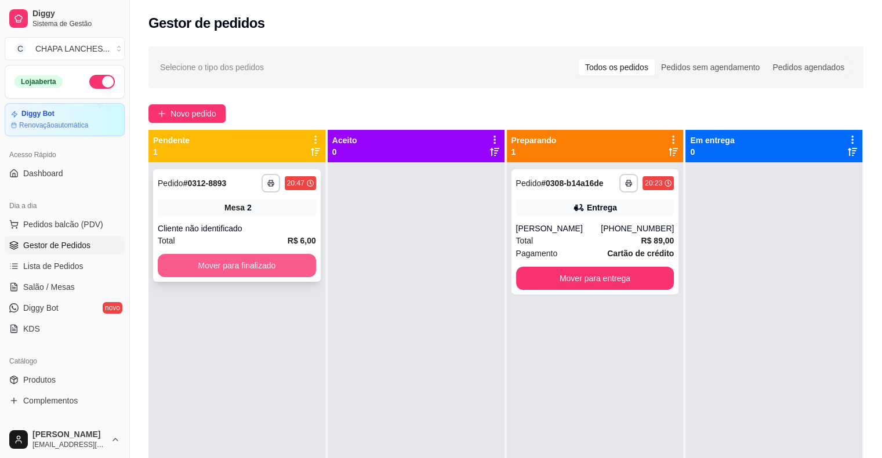
click at [274, 270] on button "Mover para finalizado" at bounding box center [237, 265] width 158 height 23
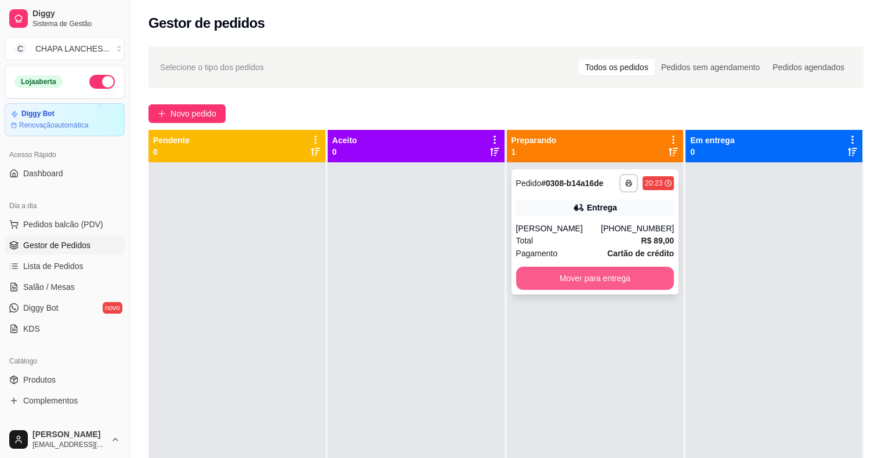
click at [589, 282] on button "Mover para entrega" at bounding box center [595, 278] width 158 height 23
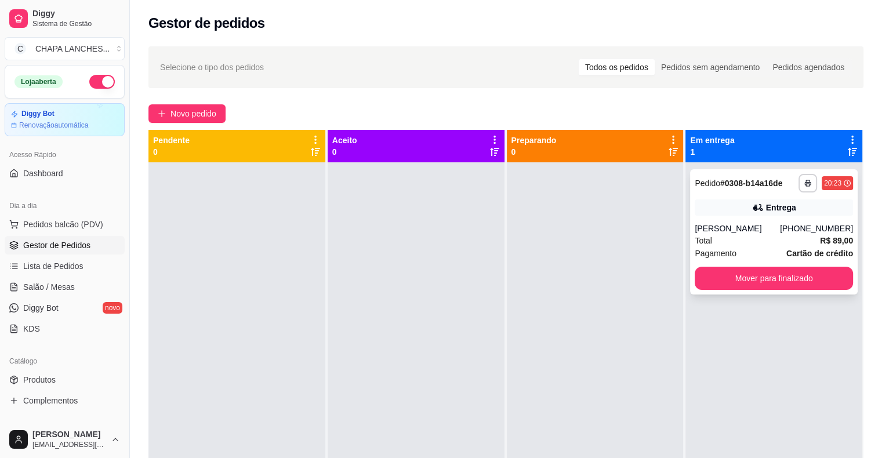
click at [746, 220] on div "**********" at bounding box center [774, 231] width 168 height 125
drag, startPoint x: 230, startPoint y: 277, endPoint x: 527, endPoint y: 293, distance: 298.3
click at [256, 282] on div at bounding box center [236, 391] width 177 height 458
click at [786, 275] on button "Mover para finalizado" at bounding box center [773, 278] width 158 height 23
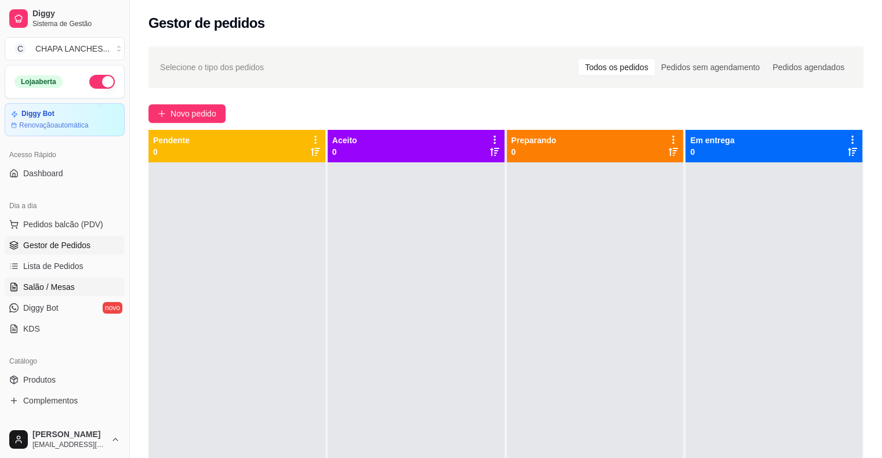
click at [79, 289] on link "Salão / Mesas" at bounding box center [65, 287] width 120 height 19
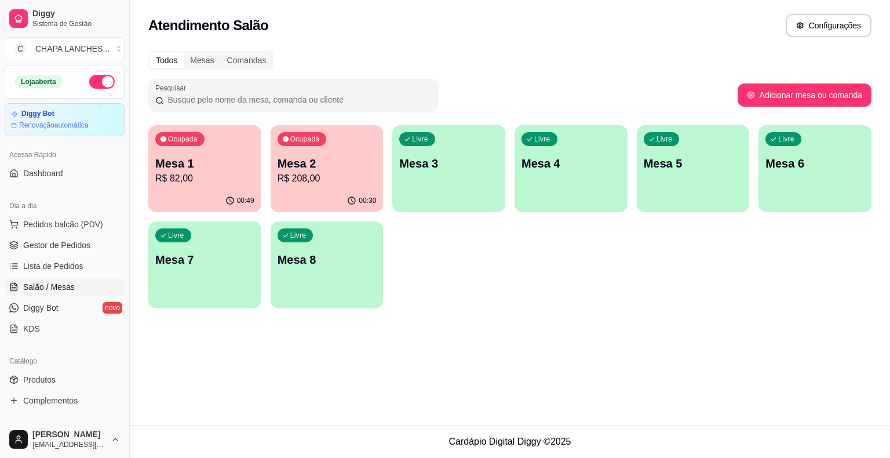
click at [203, 177] on p "R$ 82,00" at bounding box center [204, 179] width 99 height 14
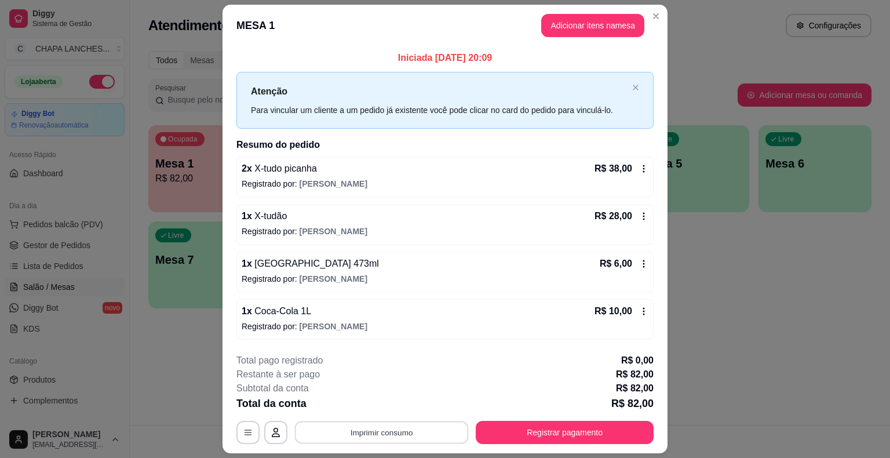
click at [390, 434] on button "Imprimir consumo" at bounding box center [382, 432] width 174 height 23
click at [401, 402] on button "IMPRESSORA" at bounding box center [381, 405] width 84 height 19
click at [523, 435] on button "Registrar pagamento" at bounding box center [565, 432] width 178 height 23
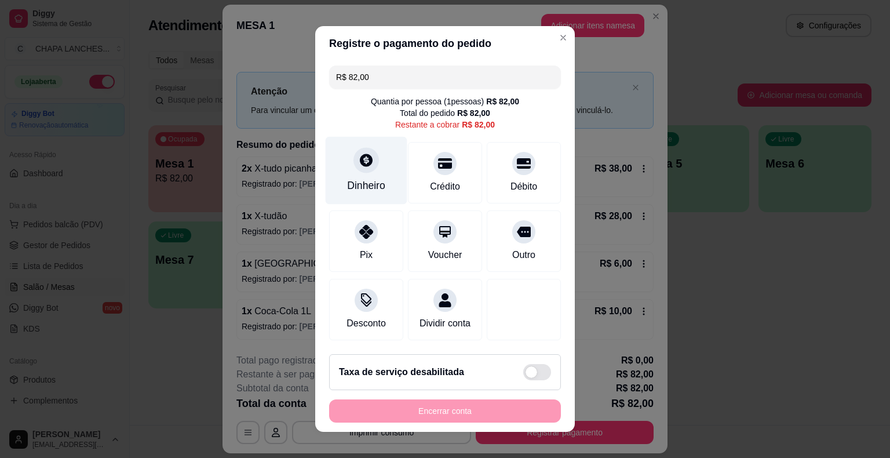
click at [355, 174] on div "Dinheiro" at bounding box center [367, 171] width 82 height 68
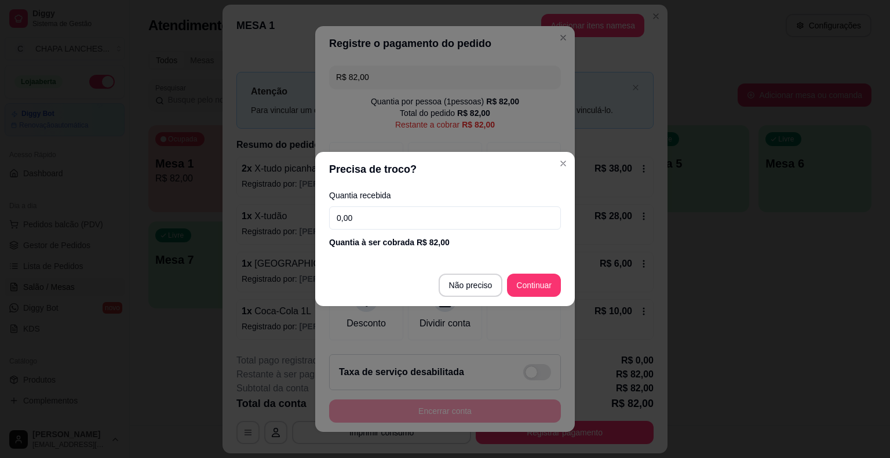
click at [403, 214] on input "0,00" at bounding box center [445, 217] width 232 height 23
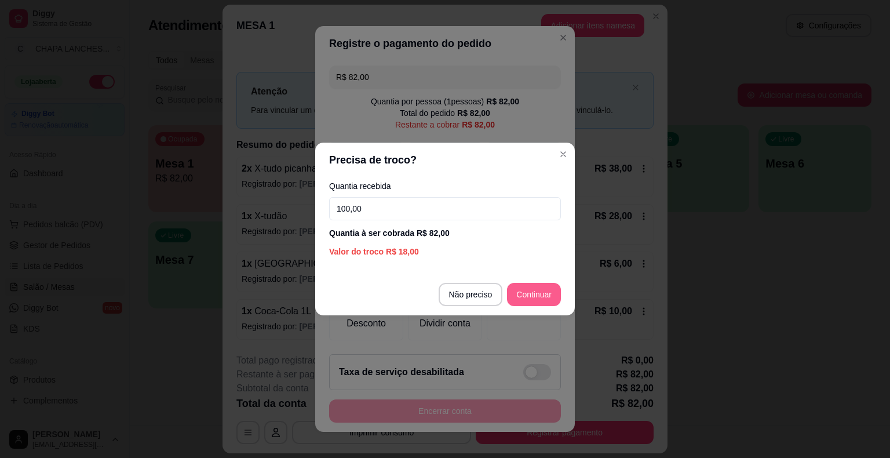
type input "100,00"
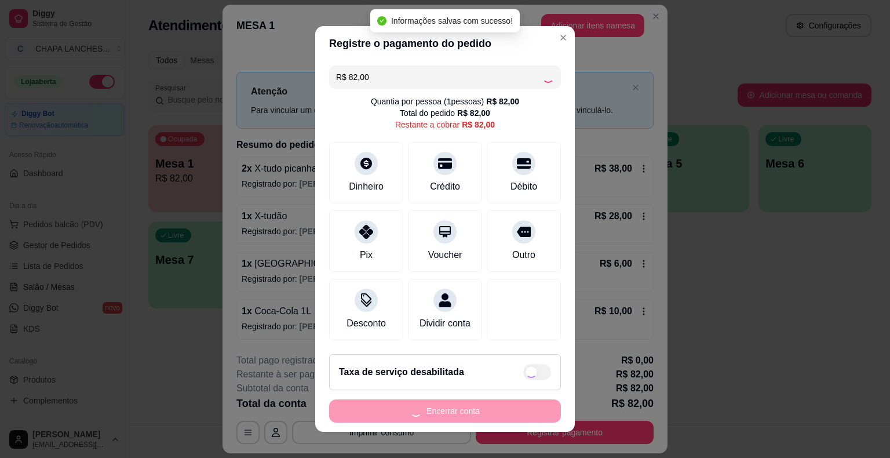
type input "R$ 0,00"
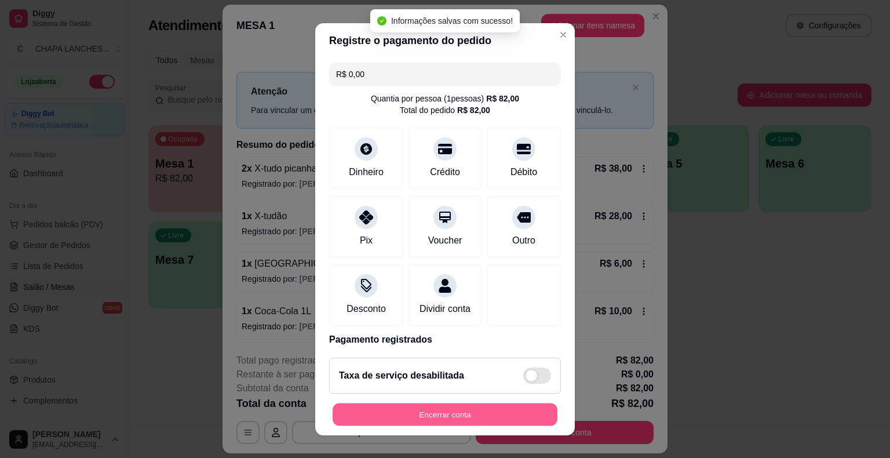
click at [443, 418] on button "Encerrar conta" at bounding box center [445, 414] width 225 height 23
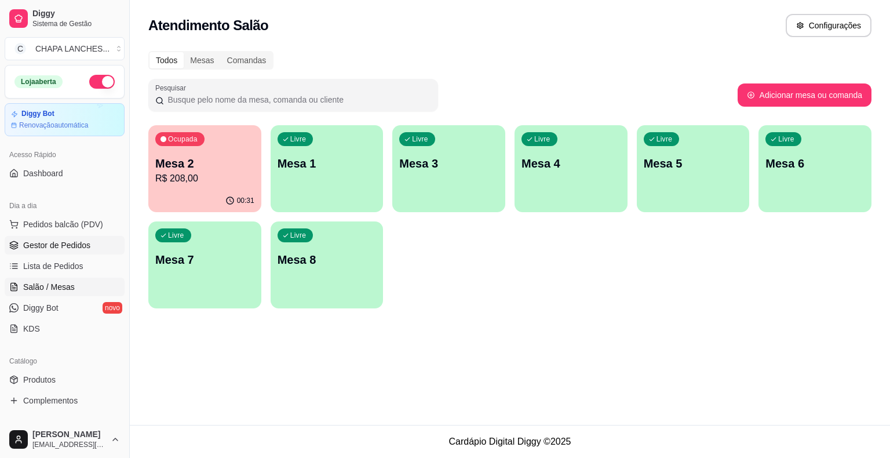
click at [83, 246] on span "Gestor de Pedidos" at bounding box center [56, 245] width 67 height 12
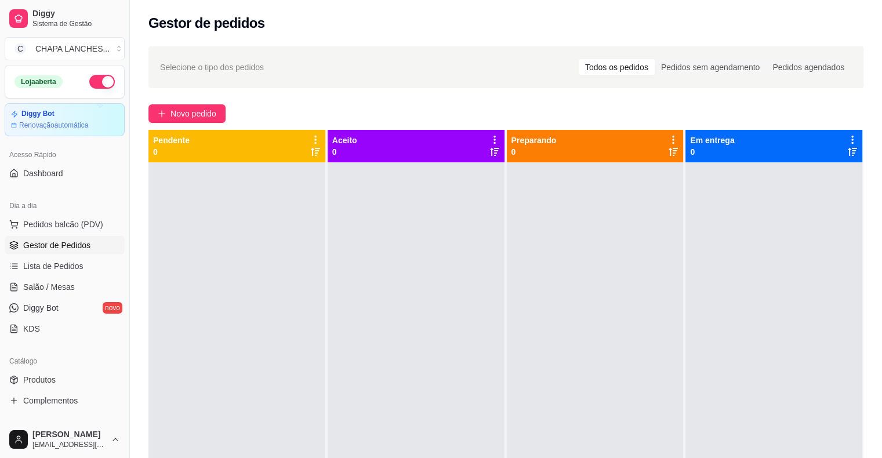
drag, startPoint x: 157, startPoint y: 265, endPoint x: 223, endPoint y: 367, distance: 121.5
click at [223, 367] on div at bounding box center [236, 391] width 177 height 458
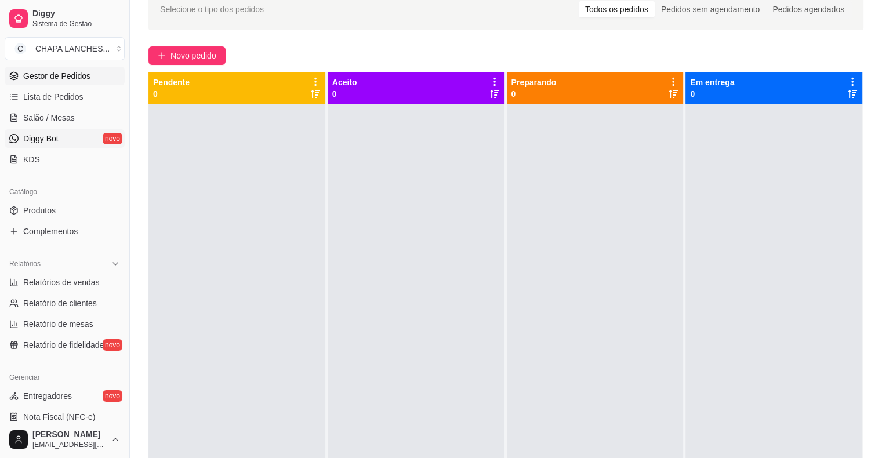
scroll to position [174, 0]
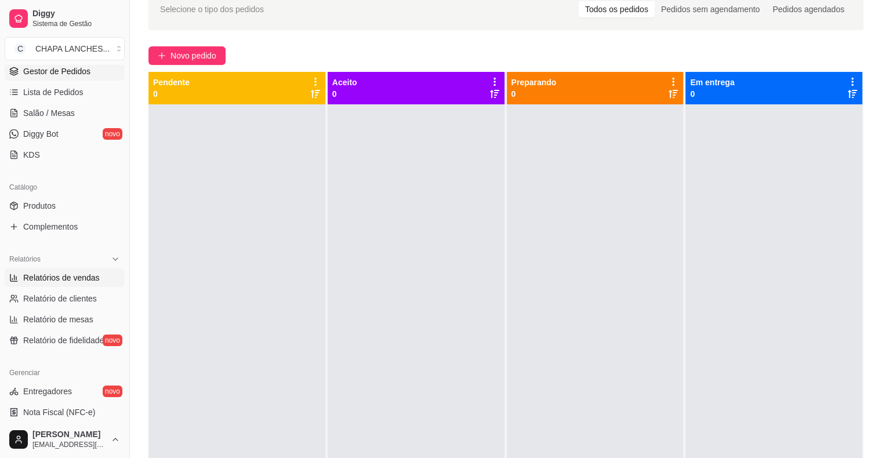
click at [71, 274] on span "Relatórios de vendas" at bounding box center [61, 278] width 77 height 12
select select "ALL"
select select "0"
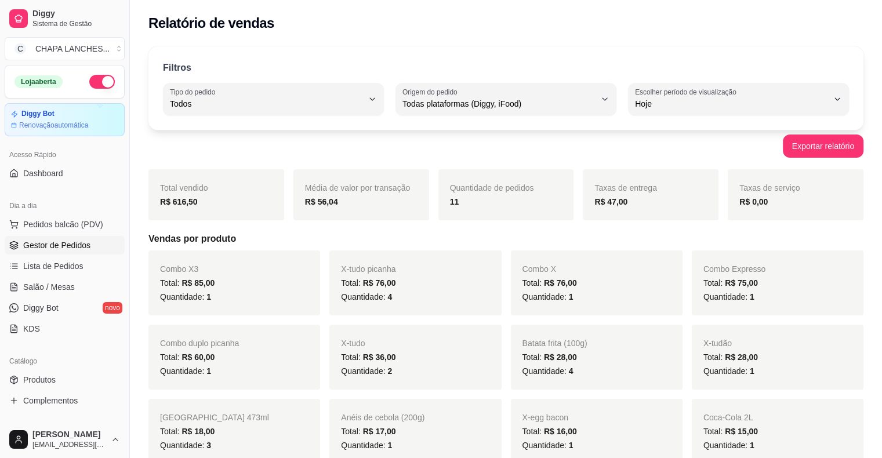
click at [81, 249] on span "Gestor de Pedidos" at bounding box center [56, 245] width 67 height 12
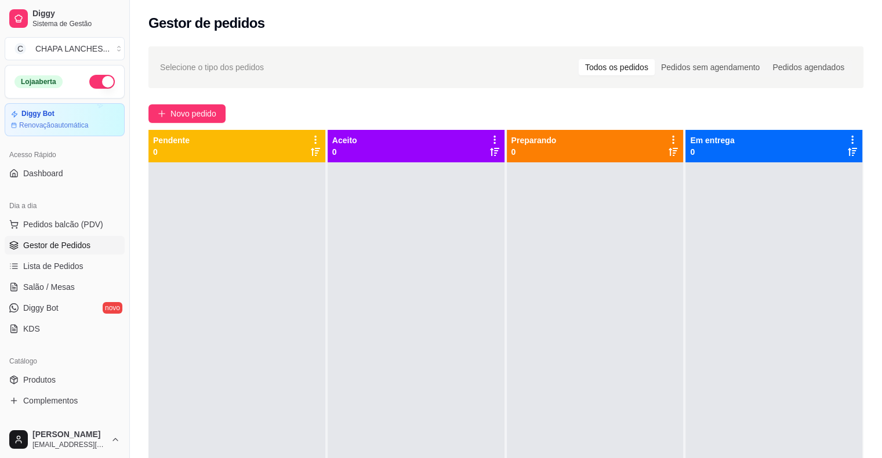
click at [81, 249] on span "Gestor de Pedidos" at bounding box center [56, 245] width 67 height 12
click at [77, 284] on link "Salão / Mesas" at bounding box center [65, 287] width 120 height 19
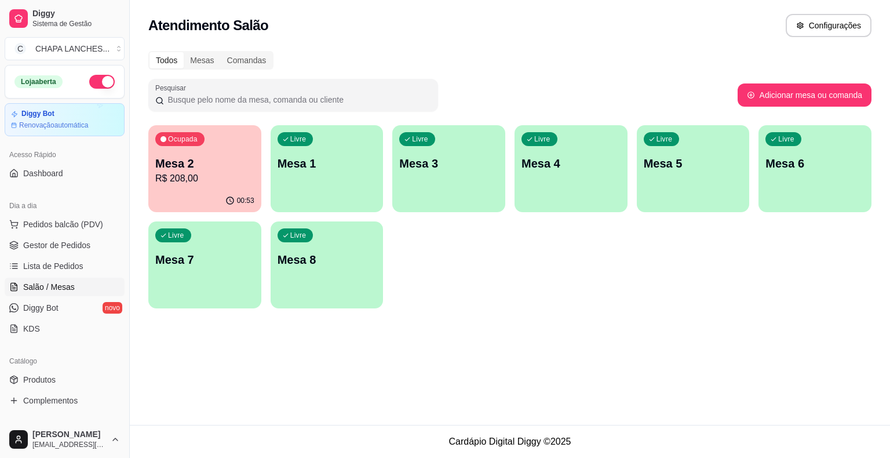
click at [223, 186] on div "Ocupada Mesa 2 R$ 208,00" at bounding box center [204, 157] width 113 height 64
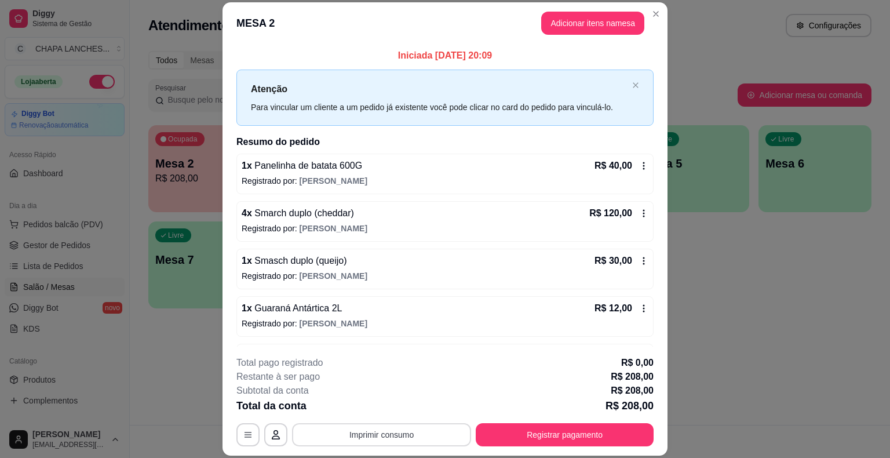
click at [399, 435] on button "Imprimir consumo" at bounding box center [381, 434] width 179 height 23
click at [389, 409] on button "IMPRESSORA" at bounding box center [380, 408] width 81 height 18
click at [533, 435] on button "Registrar pagamento" at bounding box center [565, 434] width 178 height 23
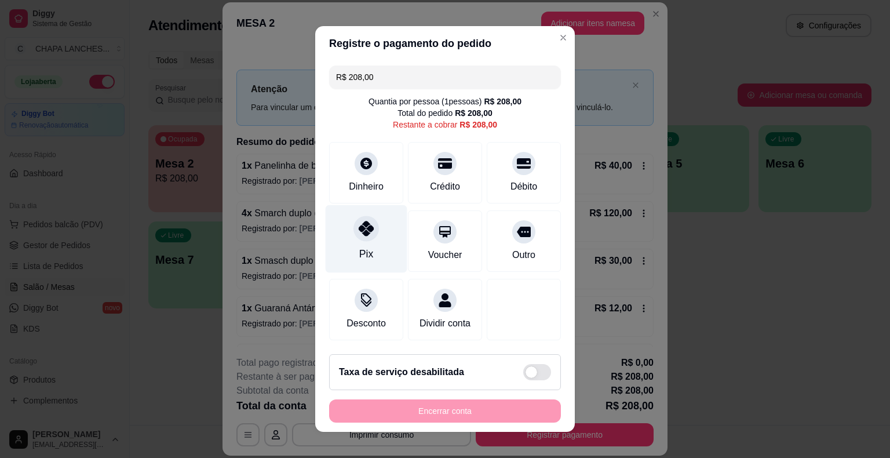
click at [369, 236] on div at bounding box center [367, 229] width 26 height 26
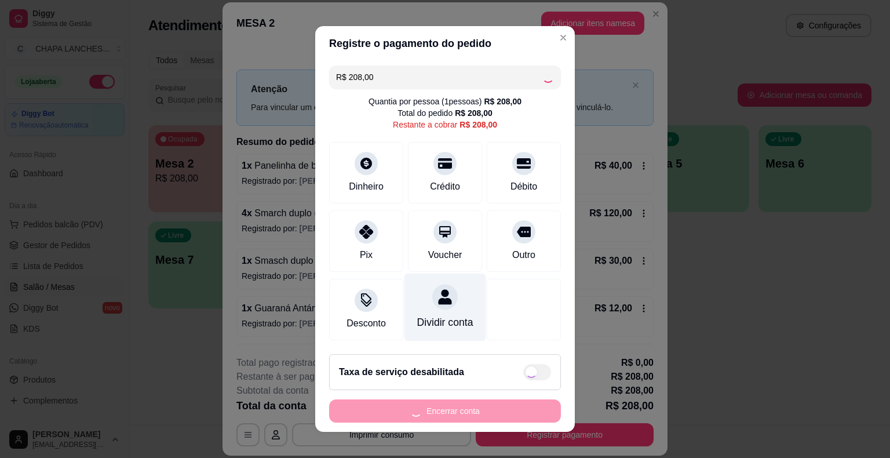
type input "R$ 0,00"
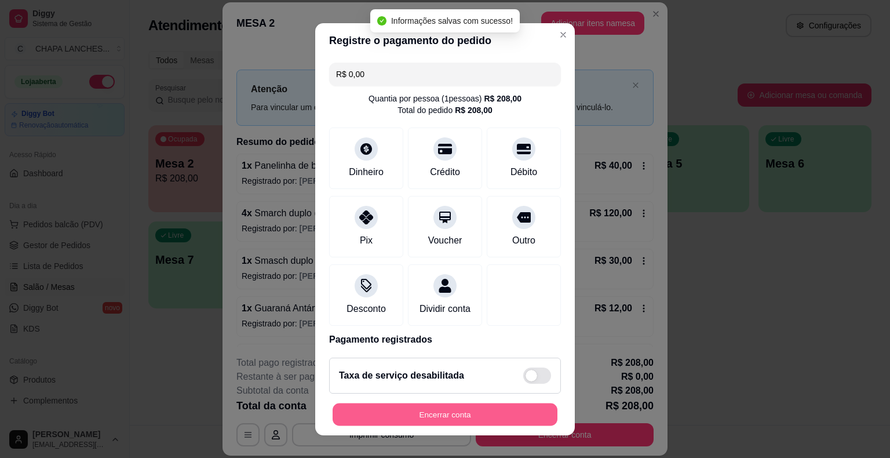
click at [445, 416] on button "Encerrar conta" at bounding box center [445, 414] width 225 height 23
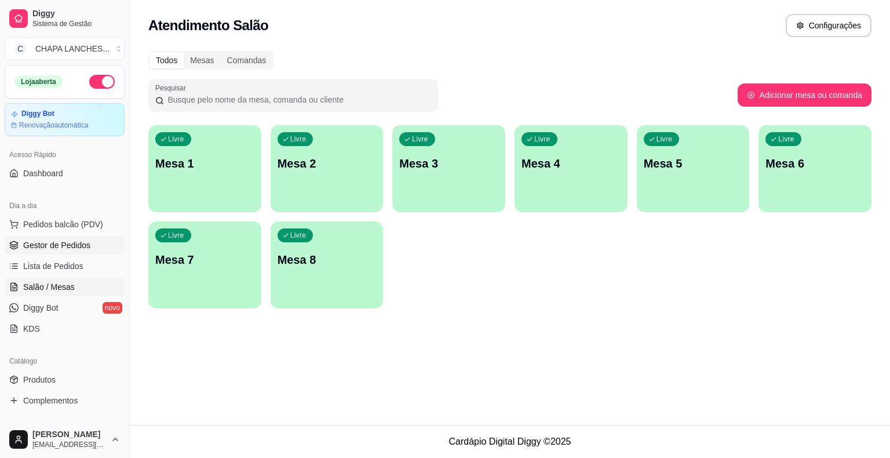
click at [67, 241] on span "Gestor de Pedidos" at bounding box center [56, 245] width 67 height 12
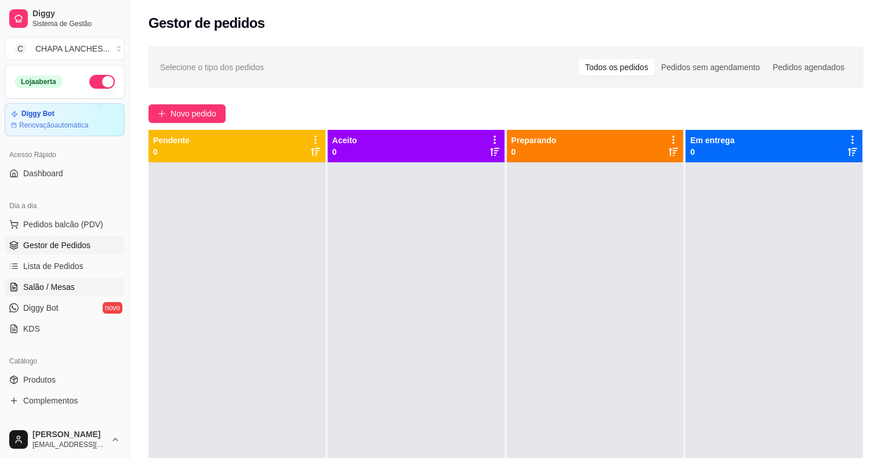
click at [76, 288] on link "Salão / Mesas" at bounding box center [65, 287] width 120 height 19
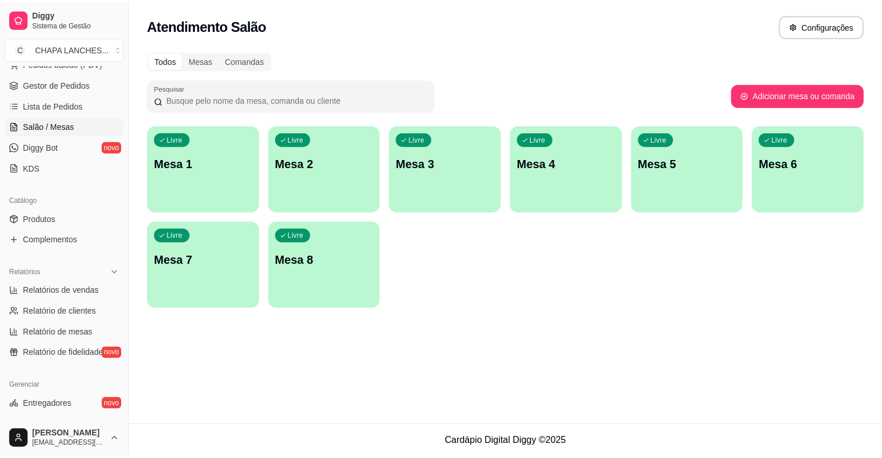
scroll to position [174, 0]
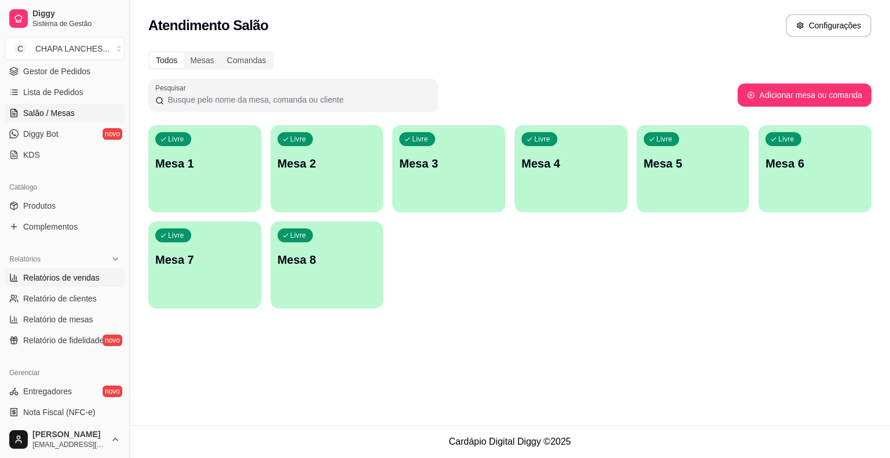
click at [88, 278] on span "Relatórios de vendas" at bounding box center [61, 278] width 77 height 12
select select "ALL"
select select "0"
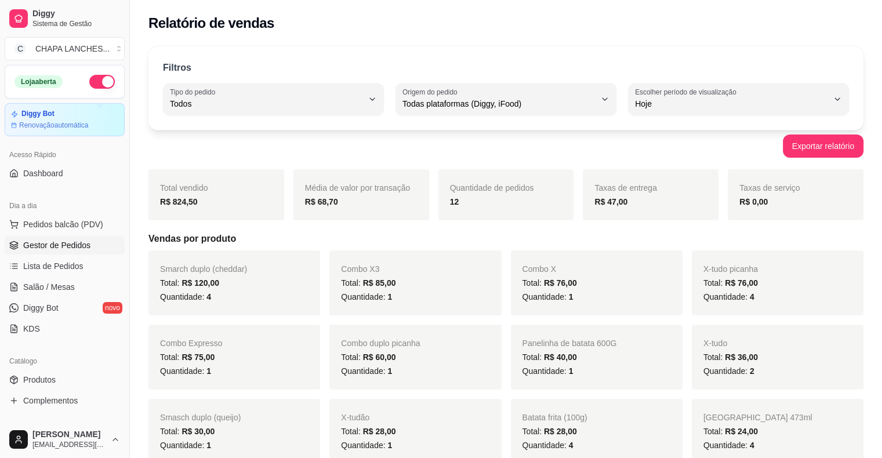
click at [57, 241] on span "Gestor de Pedidos" at bounding box center [56, 245] width 67 height 12
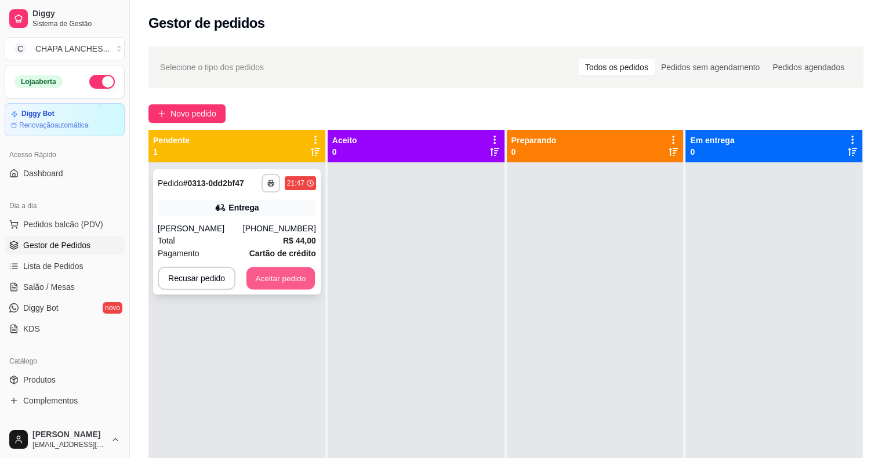
click at [297, 278] on button "Aceitar pedido" at bounding box center [280, 278] width 68 height 23
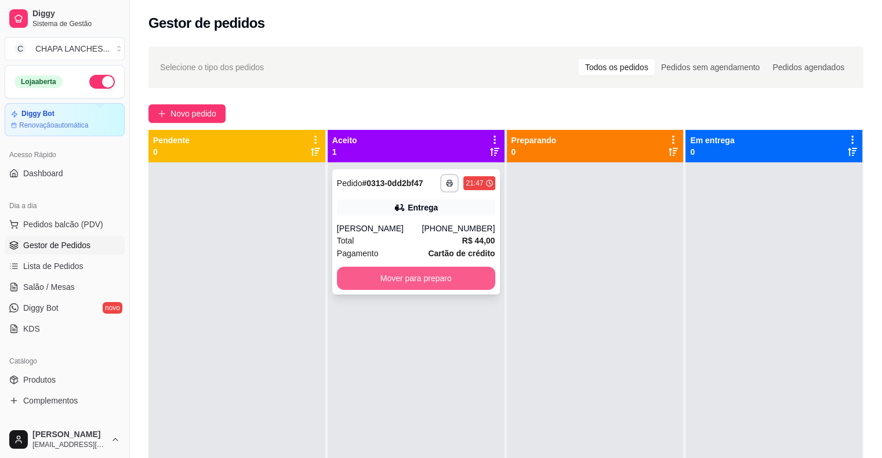
click at [434, 281] on button "Mover para preparo" at bounding box center [416, 278] width 158 height 23
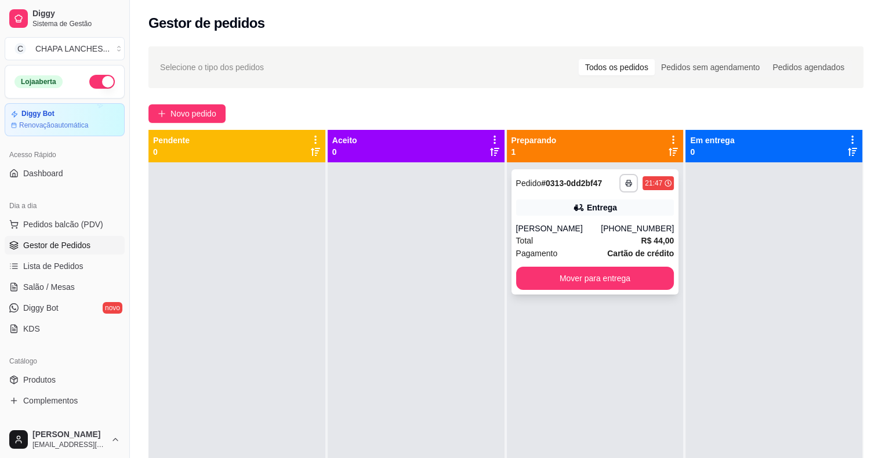
click at [552, 220] on div "**********" at bounding box center [595, 231] width 168 height 125
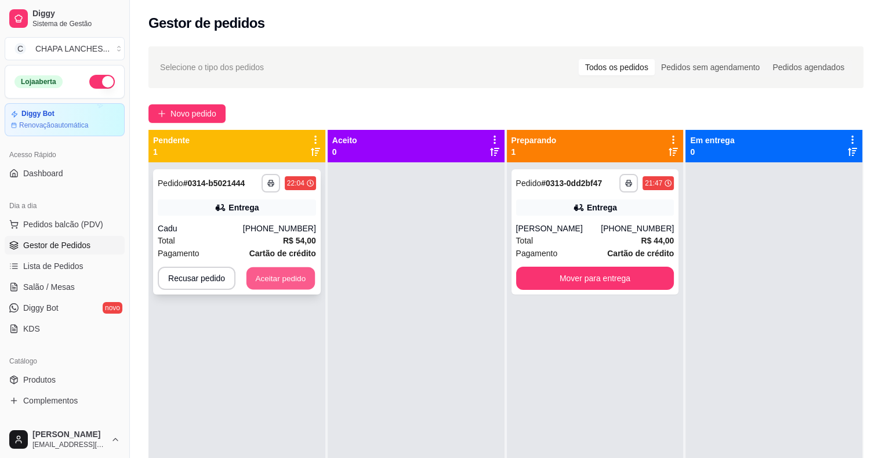
click at [290, 276] on button "Aceitar pedido" at bounding box center [280, 278] width 68 height 23
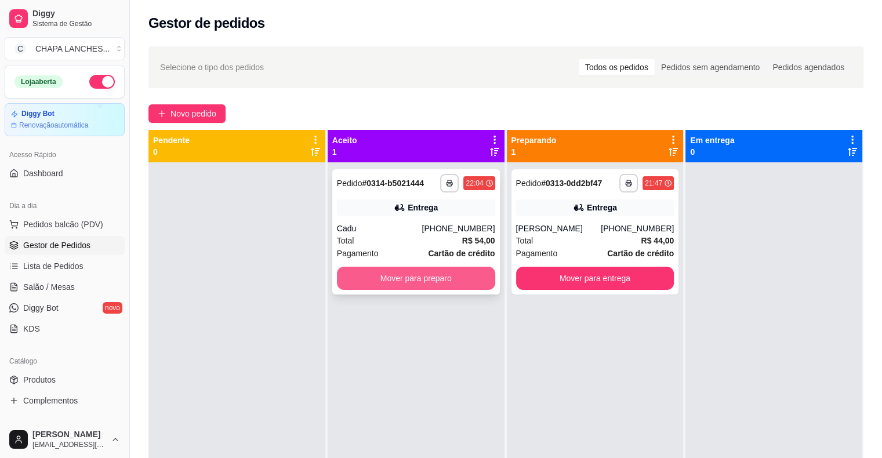
click at [394, 278] on button "Mover para preparo" at bounding box center [416, 278] width 158 height 23
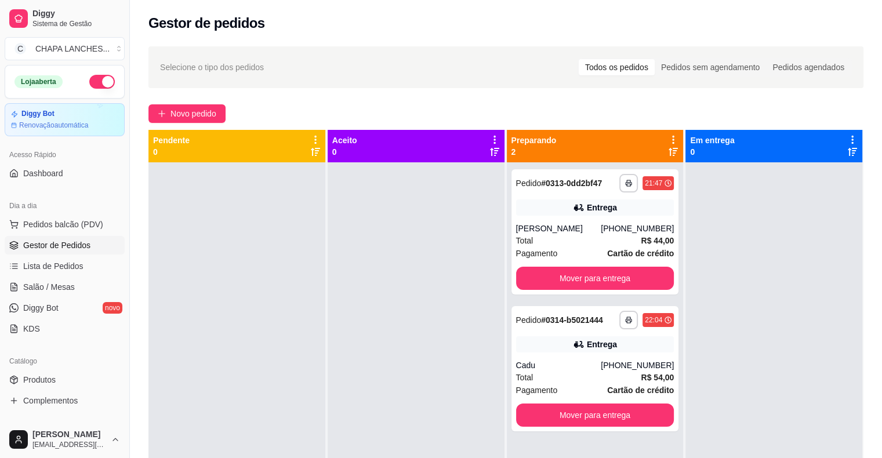
click at [496, 157] on div "Aceito 0" at bounding box center [415, 146] width 177 height 32
click at [531, 192] on div "**********" at bounding box center [595, 231] width 168 height 125
click at [550, 352] on div "**********" at bounding box center [595, 368] width 168 height 125
click at [651, 275] on button "Mover para entrega" at bounding box center [595, 278] width 154 height 23
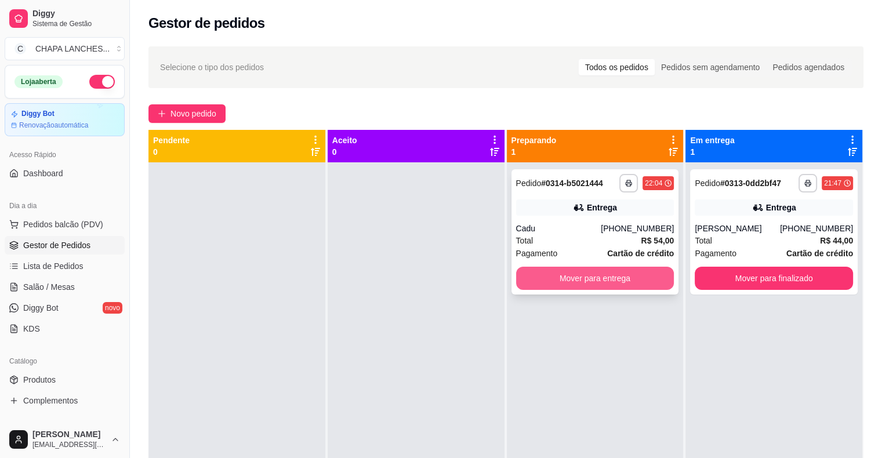
click at [654, 273] on button "Mover para entrega" at bounding box center [595, 278] width 158 height 23
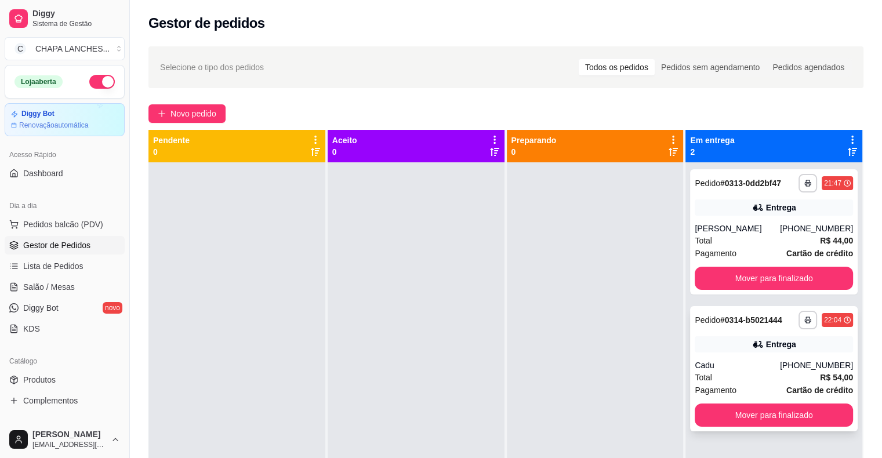
click at [721, 367] on div "Cadu" at bounding box center [736, 365] width 85 height 12
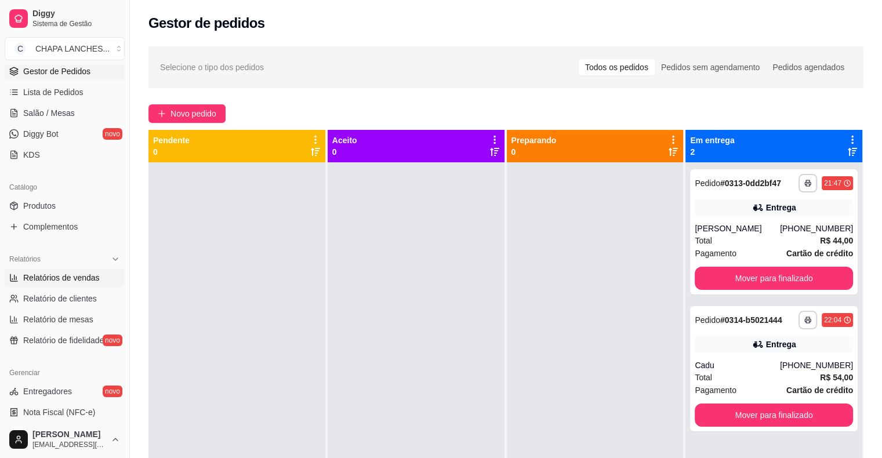
click at [85, 279] on span "Relatórios de vendas" at bounding box center [61, 278] width 77 height 12
select select "ALL"
select select "0"
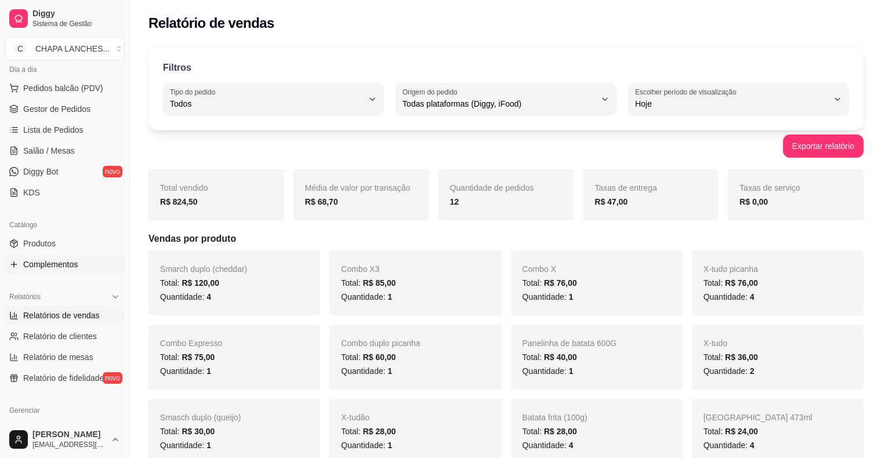
scroll to position [116, 0]
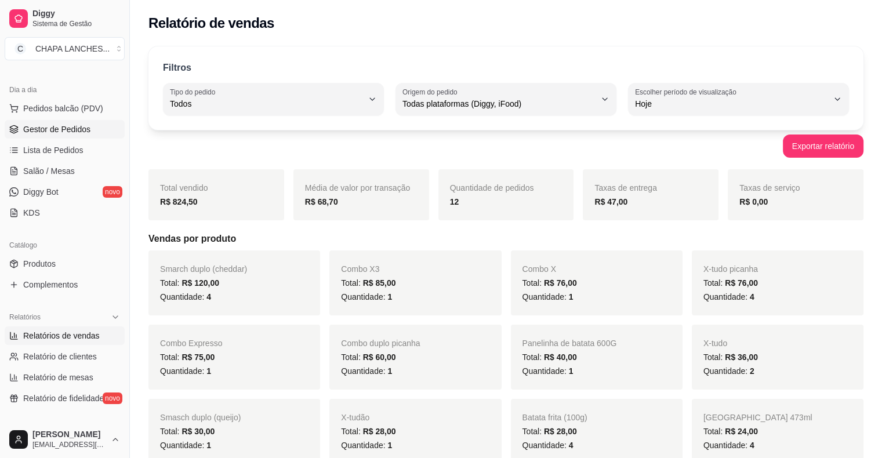
click at [77, 130] on span "Gestor de Pedidos" at bounding box center [56, 129] width 67 height 12
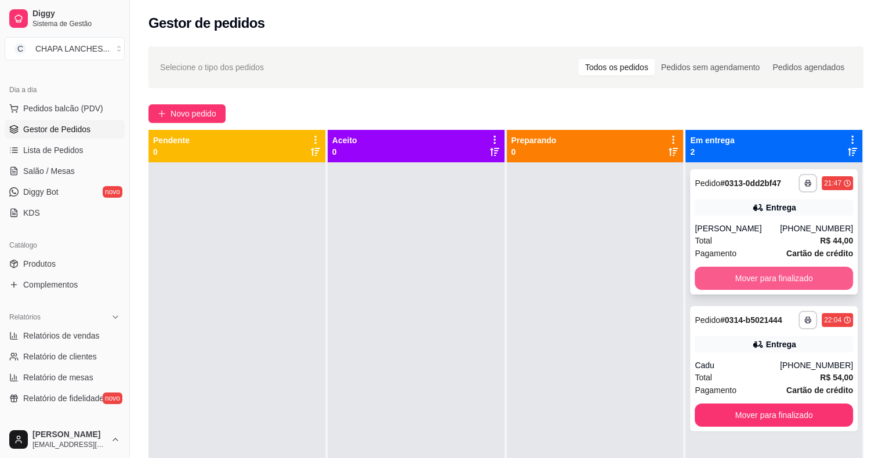
click at [764, 276] on button "Mover para finalizado" at bounding box center [773, 278] width 158 height 23
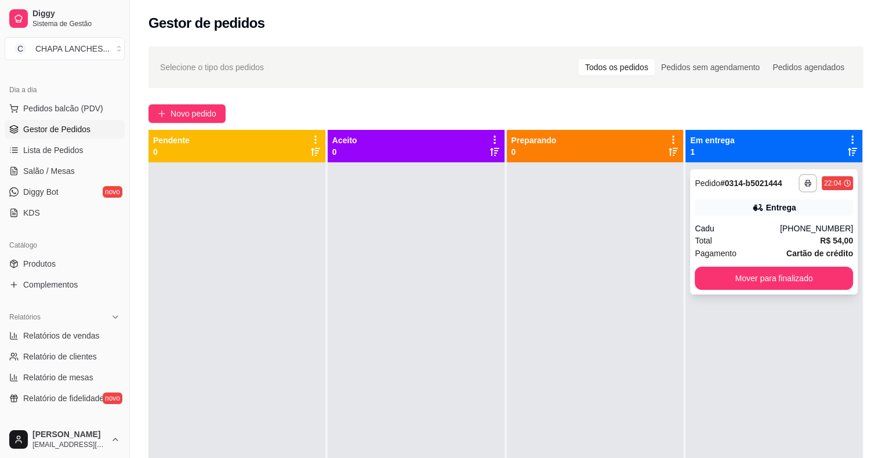
click at [784, 246] on div "Total R$ 54,00" at bounding box center [773, 240] width 158 height 13
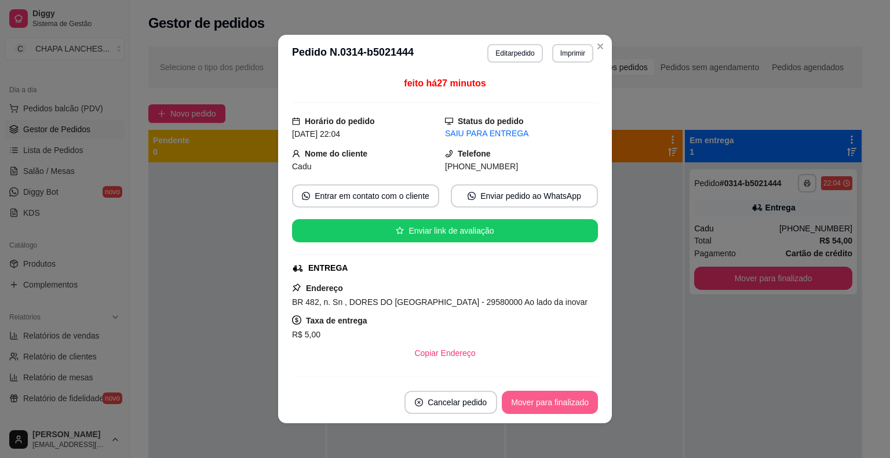
click at [554, 405] on button "Mover para finalizado" at bounding box center [550, 402] width 96 height 23
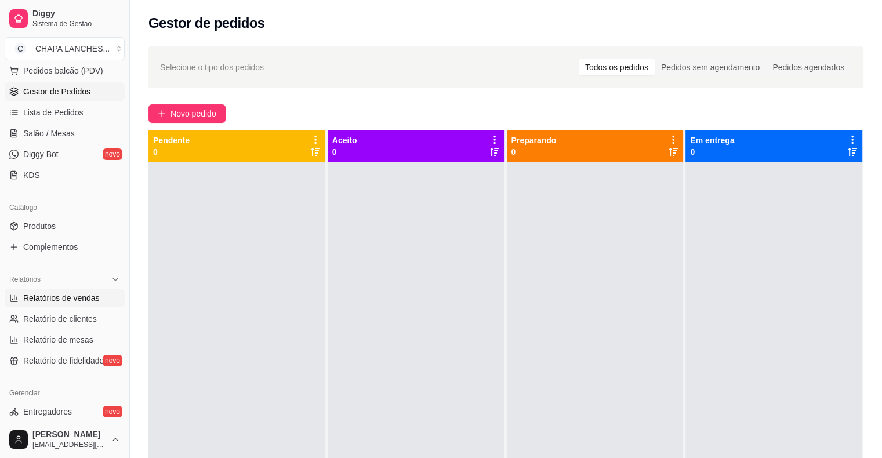
scroll to position [174, 0]
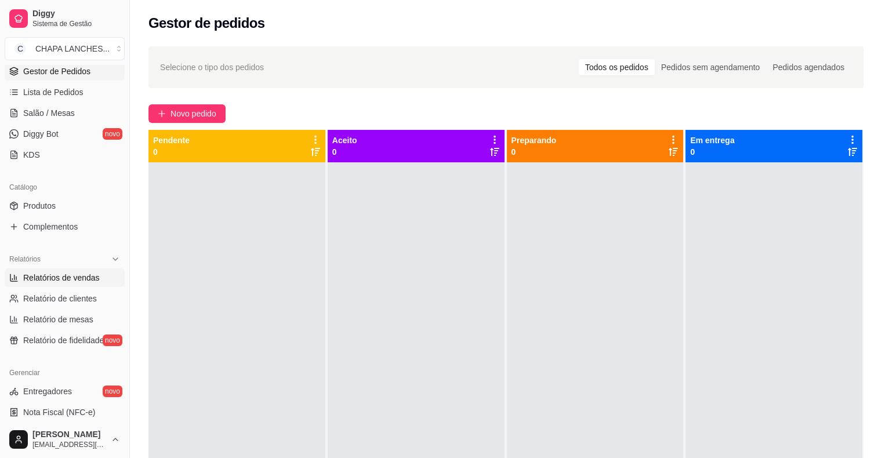
click at [88, 272] on span "Relatórios de vendas" at bounding box center [61, 278] width 77 height 12
select select "ALL"
select select "0"
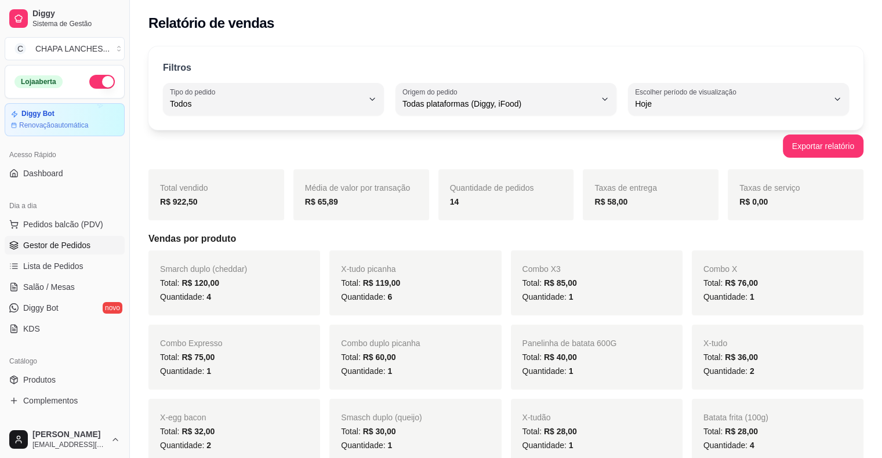
click at [60, 242] on span "Gestor de Pedidos" at bounding box center [56, 245] width 67 height 12
